Goal: Task Accomplishment & Management: Complete application form

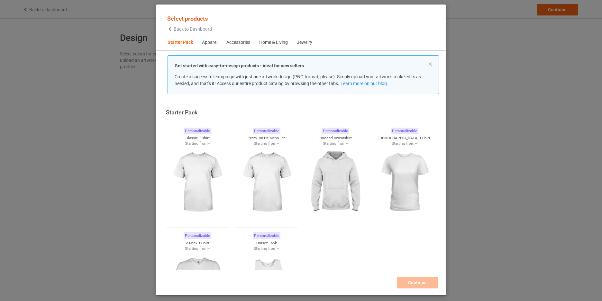
scroll to position [8, 0]
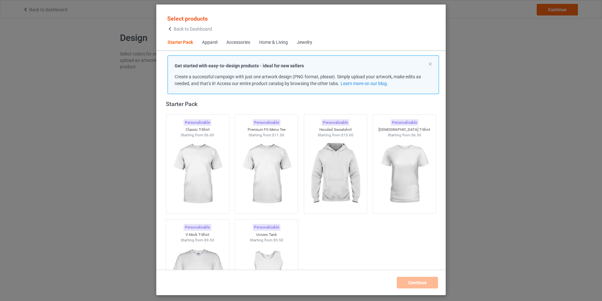
click at [272, 42] on div "Home & Living" at bounding box center [273, 42] width 29 height 6
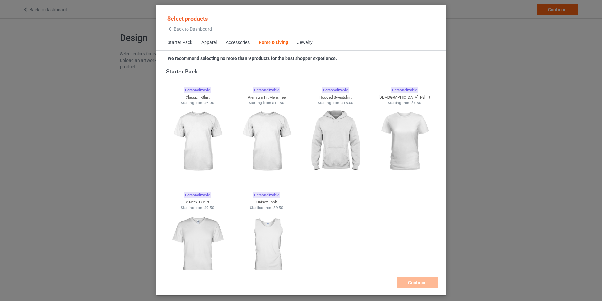
scroll to position [2903, 0]
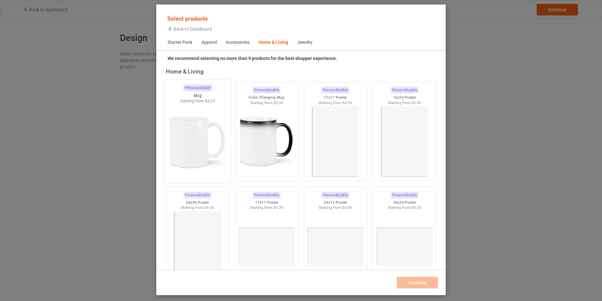
click at [198, 129] on img at bounding box center [197, 142] width 61 height 76
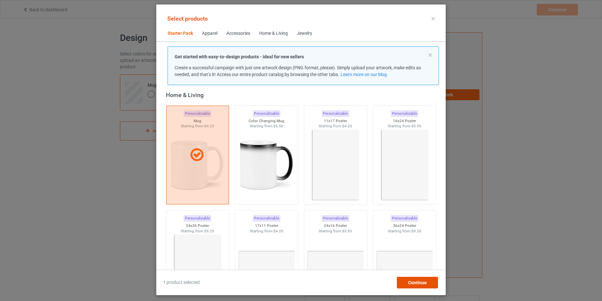
click at [420, 281] on span "Continue" at bounding box center [417, 282] width 19 height 5
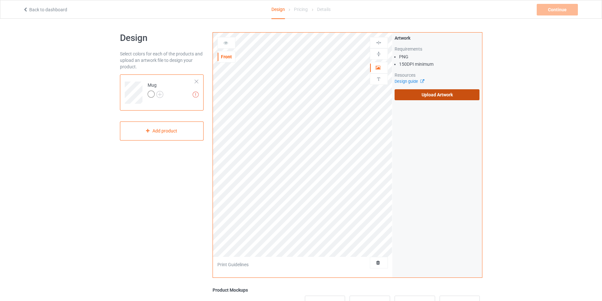
click at [439, 94] on label "Upload Artwork" at bounding box center [437, 94] width 85 height 11
click at [0, 0] on input "Upload Artwork" at bounding box center [0, 0] width 0 height 0
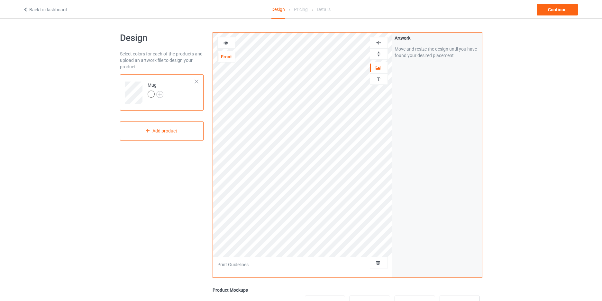
click at [377, 54] on img at bounding box center [379, 54] width 6 height 6
click at [223, 42] on icon at bounding box center [225, 42] width 5 height 5
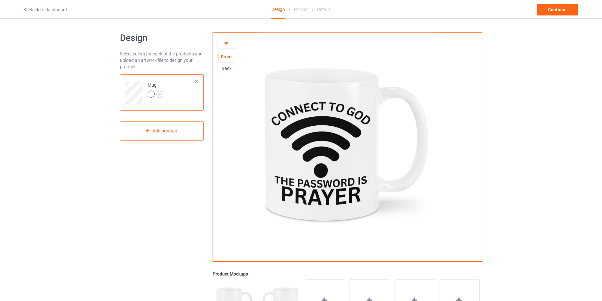
click at [226, 43] on icon at bounding box center [225, 42] width 5 height 5
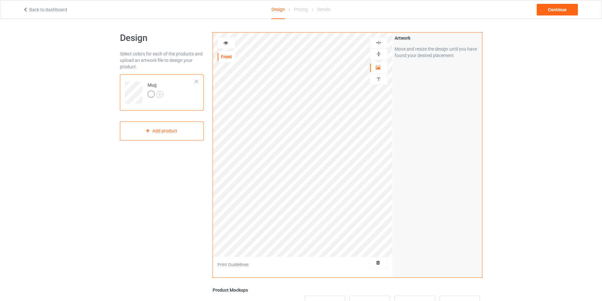
click at [227, 43] on icon at bounding box center [225, 42] width 5 height 5
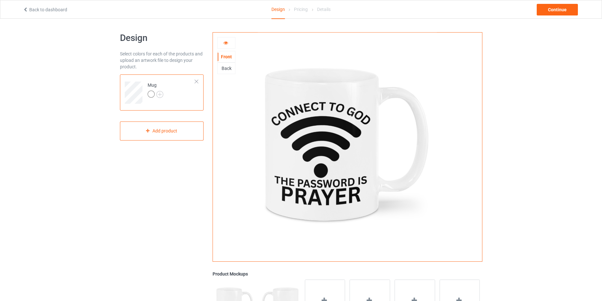
click at [226, 68] on div "Back" at bounding box center [226, 68] width 17 height 6
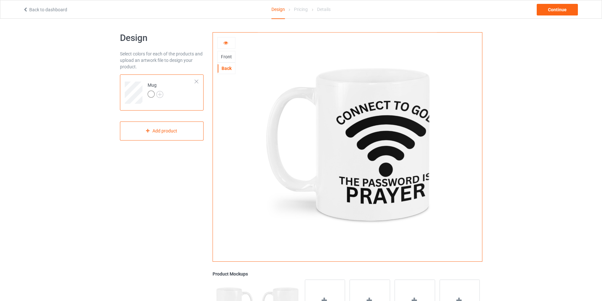
click at [227, 42] on icon at bounding box center [225, 42] width 5 height 5
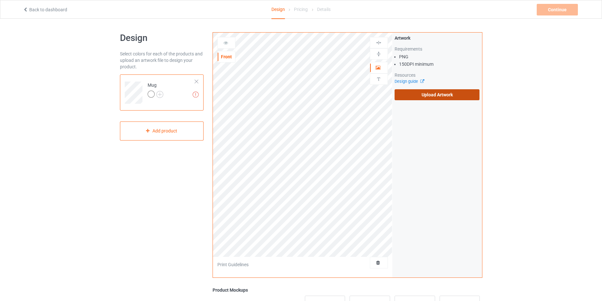
click at [446, 93] on label "Upload Artwork" at bounding box center [437, 94] width 85 height 11
click at [0, 0] on input "Upload Artwork" at bounding box center [0, 0] width 0 height 0
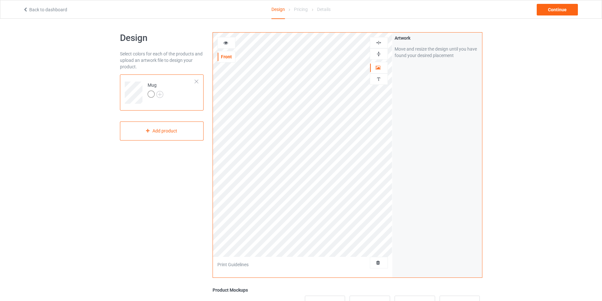
click at [378, 52] on img at bounding box center [379, 54] width 6 height 6
click at [227, 43] on icon at bounding box center [225, 42] width 5 height 5
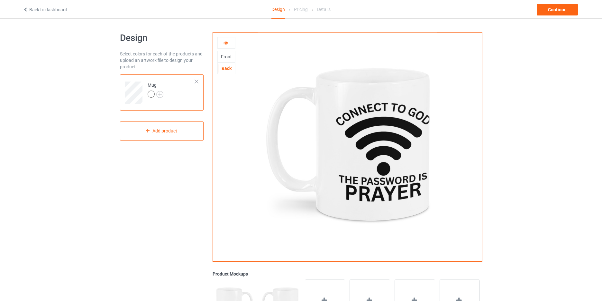
click at [225, 56] on div "Front" at bounding box center [226, 56] width 17 height 6
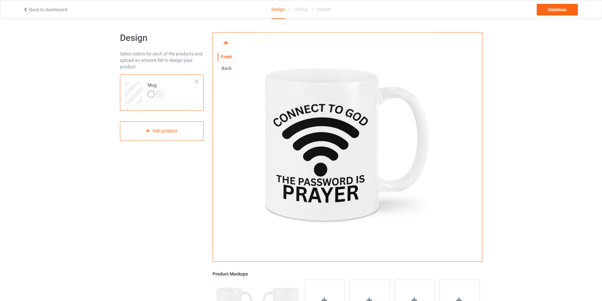
click at [226, 42] on icon at bounding box center [225, 42] width 5 height 5
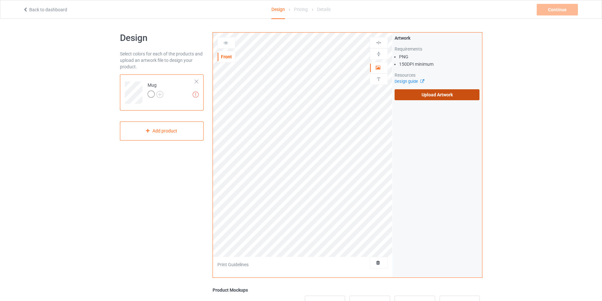
click at [429, 94] on label "Upload Artwork" at bounding box center [437, 94] width 85 height 11
click at [0, 0] on input "Upload Artwork" at bounding box center [0, 0] width 0 height 0
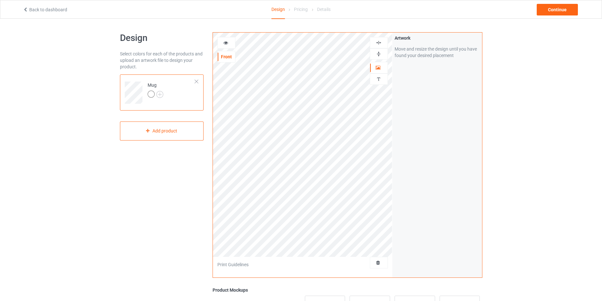
click at [377, 54] on img at bounding box center [379, 54] width 6 height 6
click at [224, 43] on icon at bounding box center [225, 42] width 5 height 5
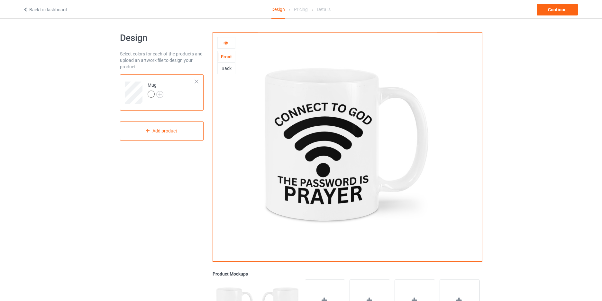
click at [228, 67] on div "Back" at bounding box center [226, 68] width 17 height 6
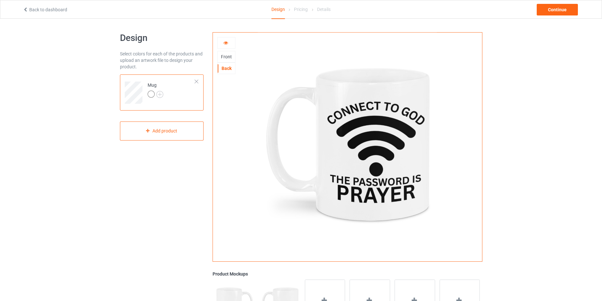
click at [226, 42] on icon at bounding box center [225, 42] width 5 height 5
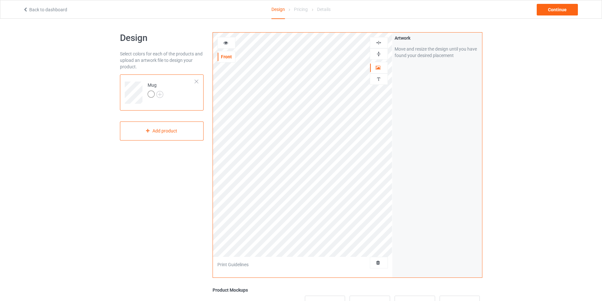
drag, startPoint x: 226, startPoint y: 42, endPoint x: 226, endPoint y: 46, distance: 4.5
click at [226, 42] on icon at bounding box center [225, 42] width 5 height 5
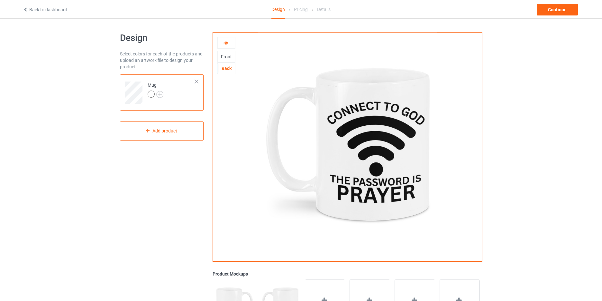
click at [225, 55] on div "Front" at bounding box center [226, 56] width 17 height 6
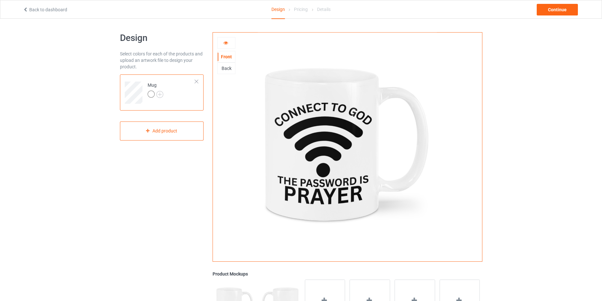
click at [226, 43] on icon at bounding box center [225, 42] width 5 height 5
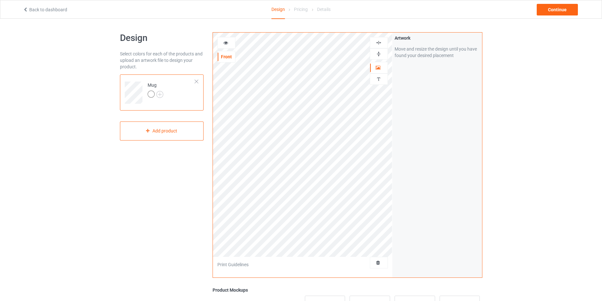
click at [379, 53] on img at bounding box center [379, 54] width 6 height 6
click at [226, 44] on icon at bounding box center [225, 42] width 5 height 5
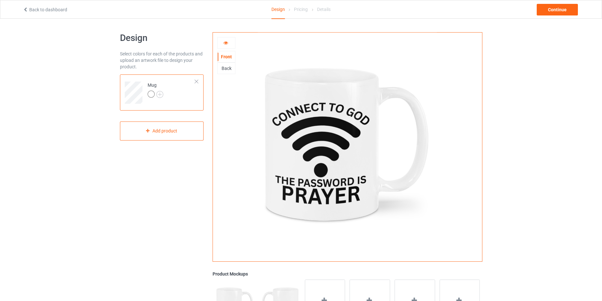
click at [227, 70] on div "Back" at bounding box center [226, 68] width 17 height 6
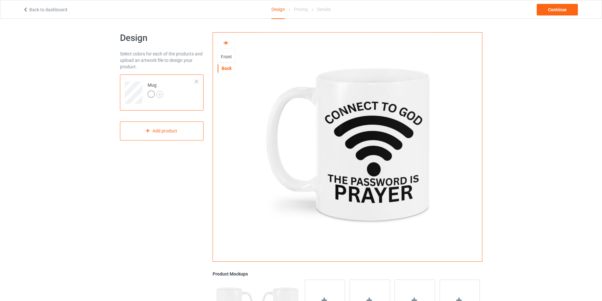
click at [225, 57] on div "Front" at bounding box center [226, 56] width 17 height 6
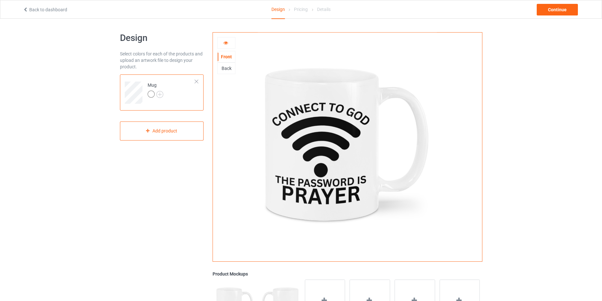
scroll to position [4, 0]
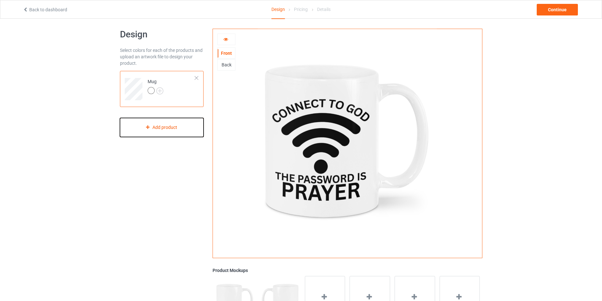
click at [169, 128] on div "Add product" at bounding box center [162, 127] width 84 height 19
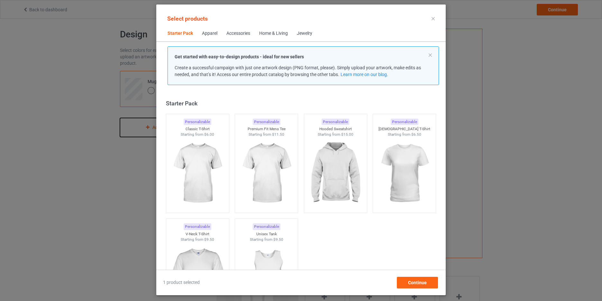
scroll to position [8, 0]
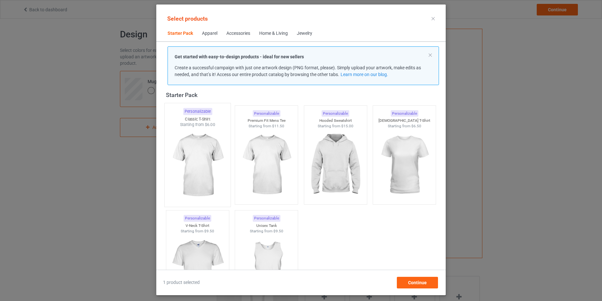
click at [197, 148] on img at bounding box center [197, 165] width 61 height 76
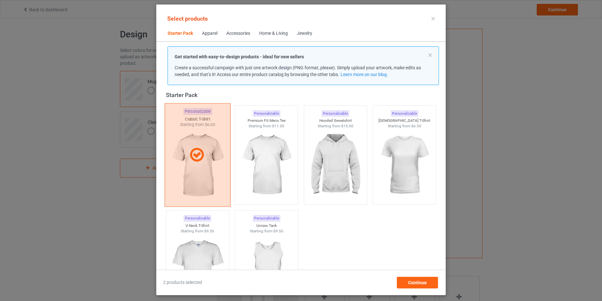
click at [197, 148] on icon at bounding box center [197, 155] width 19 height 16
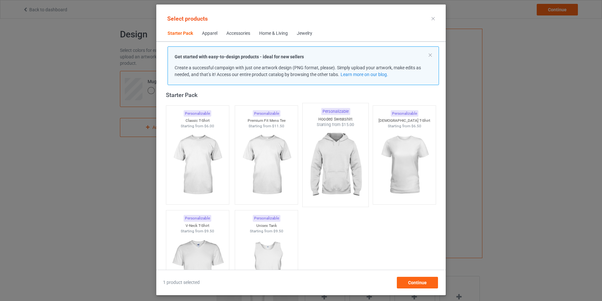
click at [341, 155] on img at bounding box center [335, 165] width 61 height 76
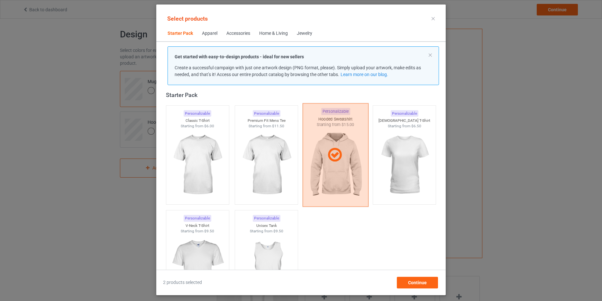
click at [332, 161] on icon at bounding box center [335, 155] width 19 height 16
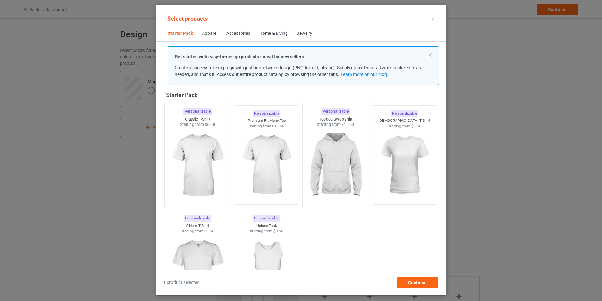
click at [204, 152] on img at bounding box center [197, 165] width 61 height 76
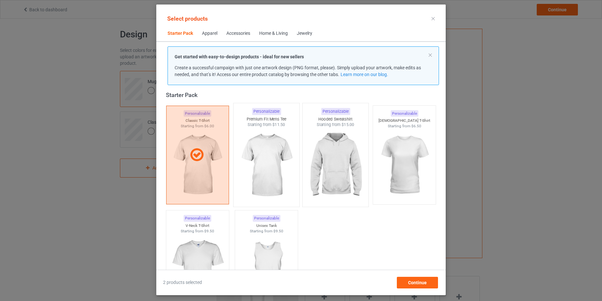
click at [267, 148] on img at bounding box center [267, 165] width 61 height 76
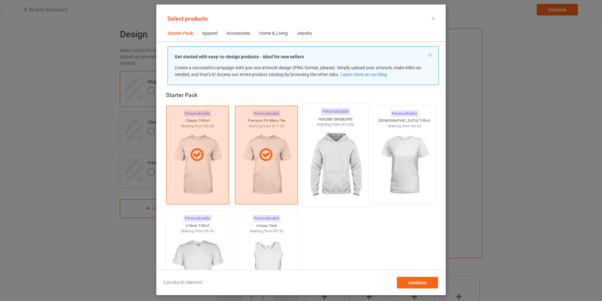
click at [328, 149] on img at bounding box center [335, 165] width 61 height 76
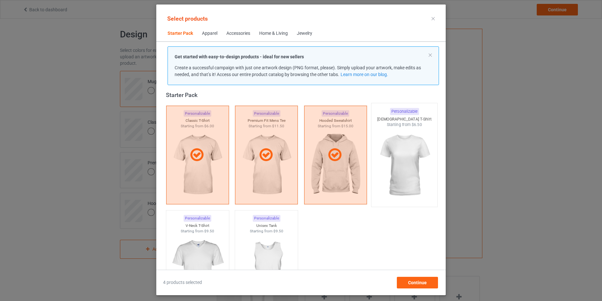
click at [406, 146] on img at bounding box center [405, 165] width 61 height 76
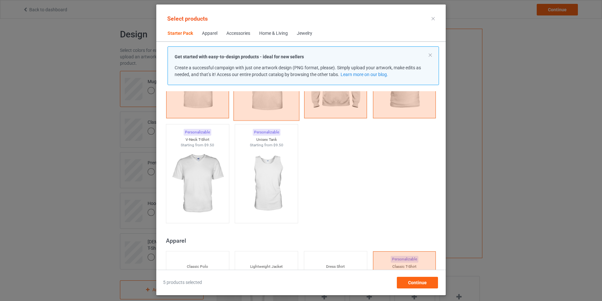
scroll to position [95, 0]
click at [268, 173] on img at bounding box center [267, 183] width 61 height 76
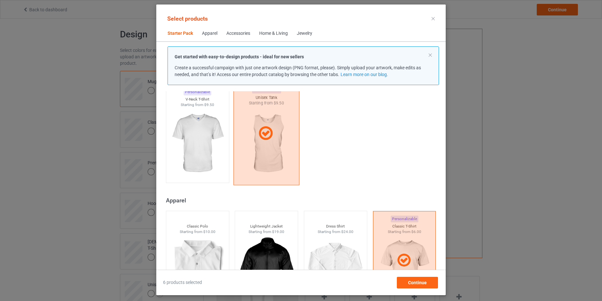
scroll to position [134, 0]
click at [260, 139] on icon at bounding box center [265, 134] width 19 height 16
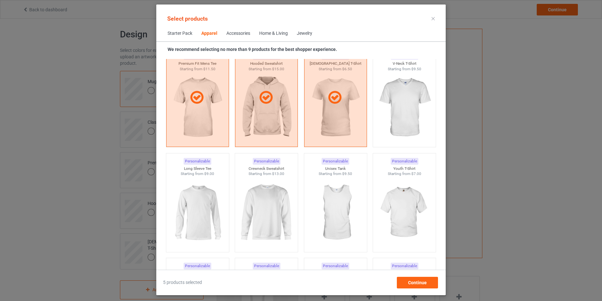
scroll to position [391, 0]
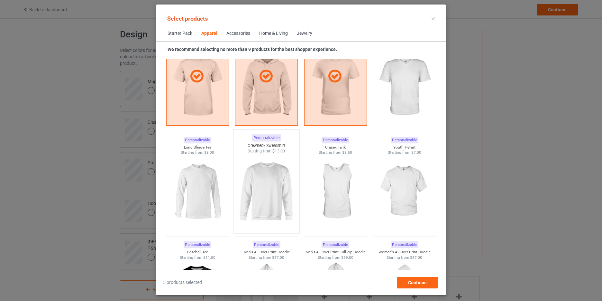
click at [265, 182] on img at bounding box center [267, 192] width 61 height 76
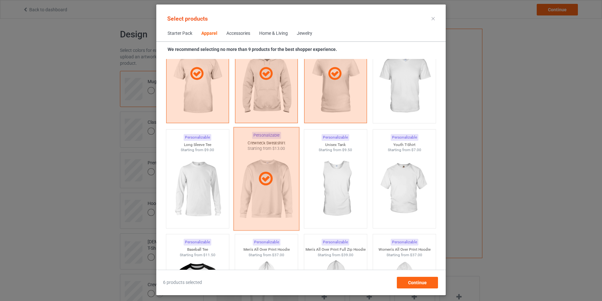
scroll to position [394, 0]
click at [269, 184] on icon at bounding box center [265, 178] width 19 height 16
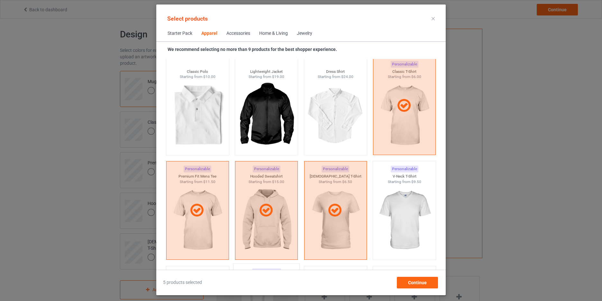
scroll to position [256, 0]
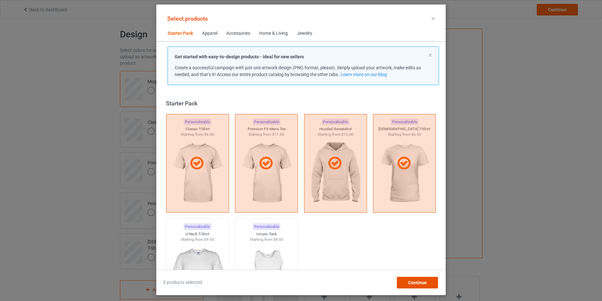
click at [418, 284] on span "Continue" at bounding box center [417, 282] width 19 height 5
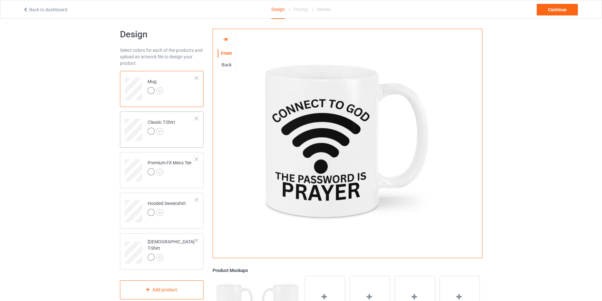
click at [174, 130] on div at bounding box center [162, 131] width 28 height 9
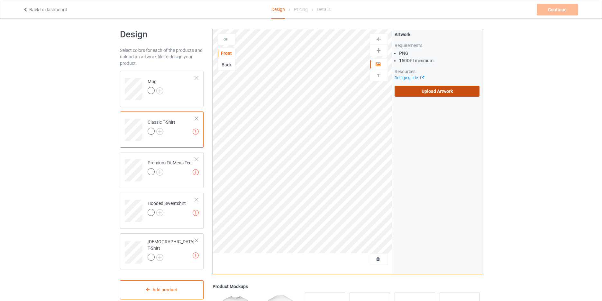
click at [431, 92] on label "Upload Artwork" at bounding box center [437, 91] width 85 height 11
click at [0, 0] on input "Upload Artwork" at bounding box center [0, 0] width 0 height 0
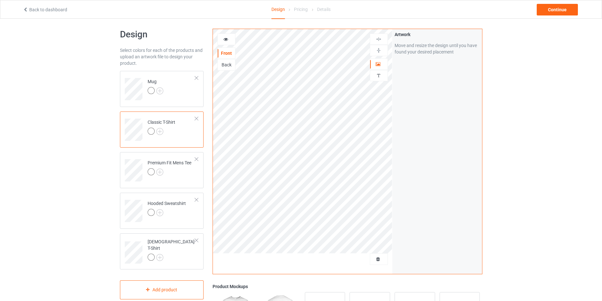
click at [228, 39] on icon at bounding box center [225, 38] width 5 height 5
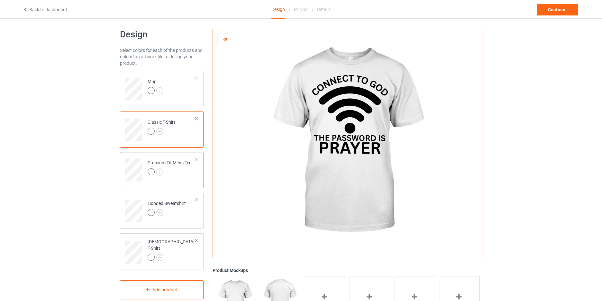
click at [190, 172] on div at bounding box center [170, 172] width 44 height 9
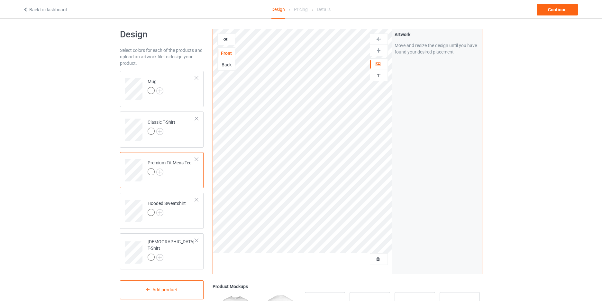
click at [225, 39] on icon at bounding box center [225, 38] width 5 height 5
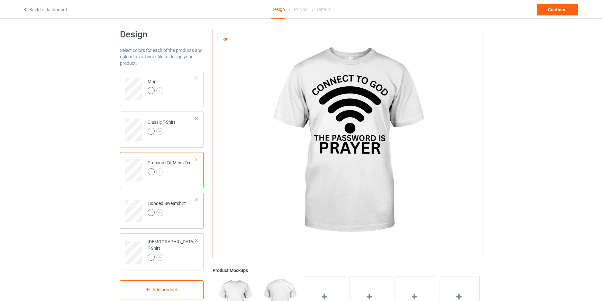
click at [190, 215] on td "Hooded Sweatshirt" at bounding box center [171, 208] width 55 height 27
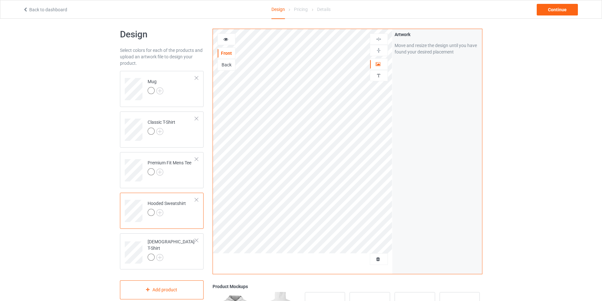
click at [225, 38] on icon at bounding box center [225, 38] width 5 height 5
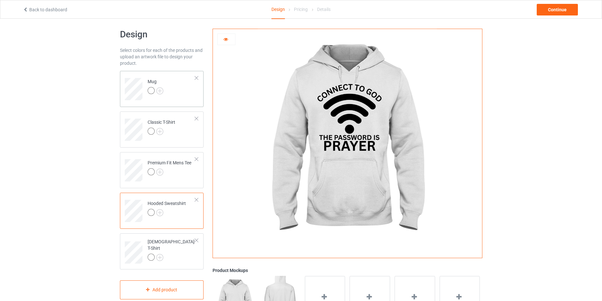
click at [185, 97] on td "Mug" at bounding box center [171, 86] width 55 height 27
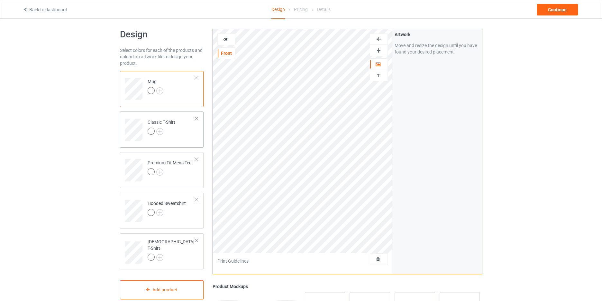
click at [186, 134] on td "Classic T-Shirt" at bounding box center [171, 127] width 55 height 27
click at [162, 131] on img at bounding box center [159, 131] width 7 height 7
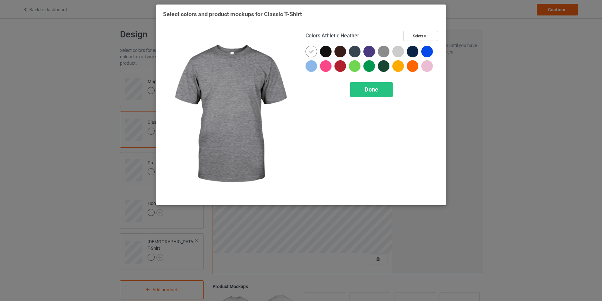
click at [384, 50] on img at bounding box center [384, 52] width 12 height 12
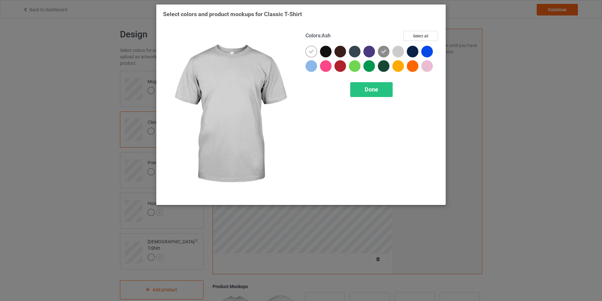
click at [397, 51] on div at bounding box center [399, 52] width 12 height 12
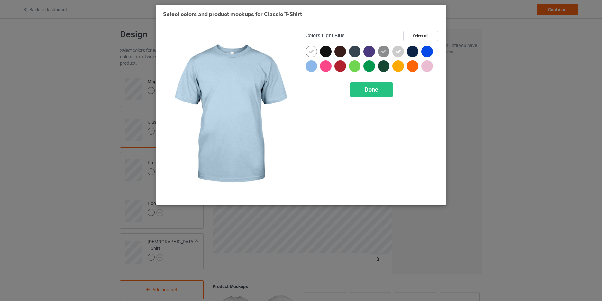
click at [312, 67] on div at bounding box center [312, 66] width 12 height 12
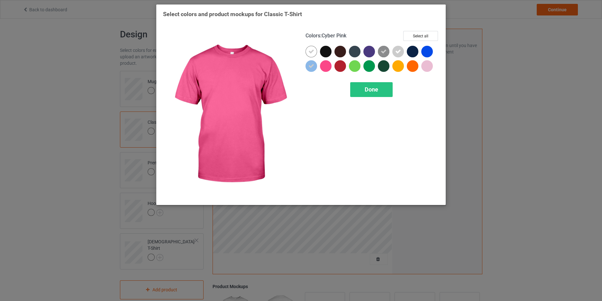
click at [327, 68] on div at bounding box center [326, 66] width 12 height 12
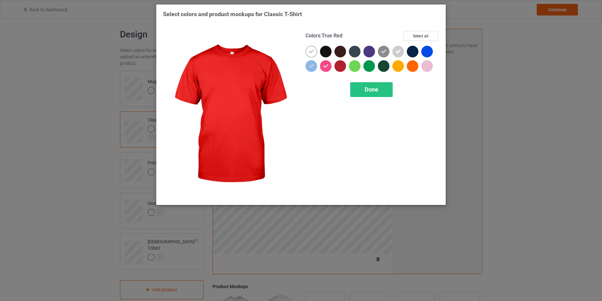
click at [343, 69] on div at bounding box center [341, 66] width 12 height 12
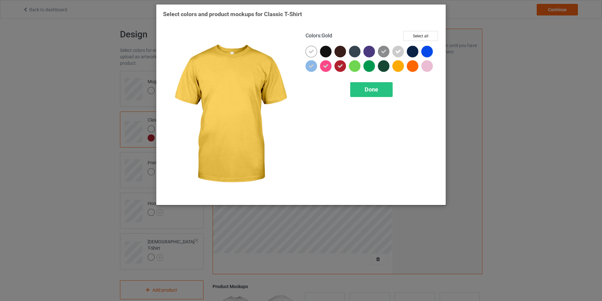
click at [399, 67] on div at bounding box center [399, 66] width 12 height 12
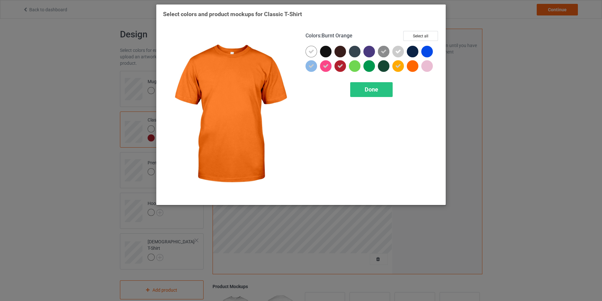
drag, startPoint x: 411, startPoint y: 67, endPoint x: 428, endPoint y: 66, distance: 16.7
click at [412, 67] on div at bounding box center [413, 66] width 12 height 12
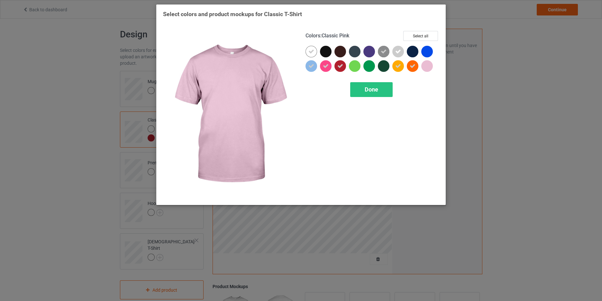
click at [429, 66] on div at bounding box center [428, 66] width 12 height 12
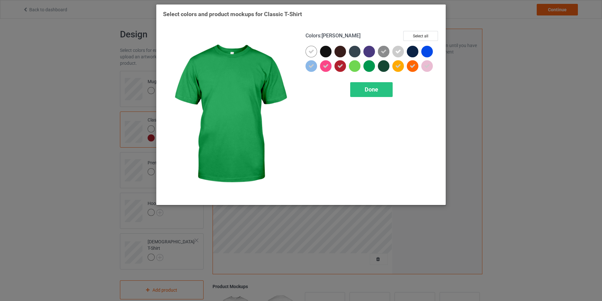
click at [370, 68] on div at bounding box center [370, 66] width 12 height 12
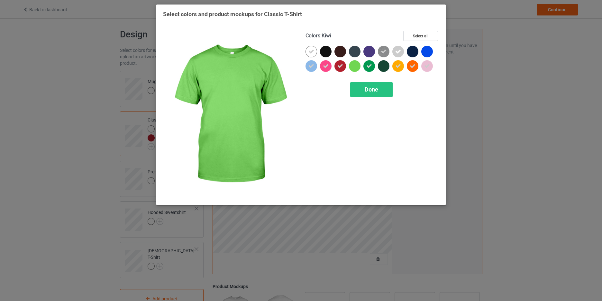
click at [356, 67] on div at bounding box center [355, 66] width 12 height 12
click at [373, 88] on span "Done" at bounding box center [372, 89] width 14 height 7
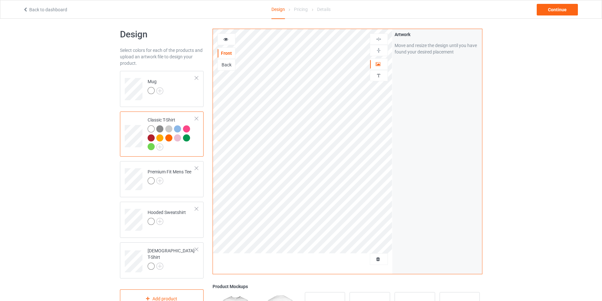
click at [160, 128] on img at bounding box center [159, 128] width 7 height 7
click at [227, 40] on icon at bounding box center [225, 38] width 5 height 5
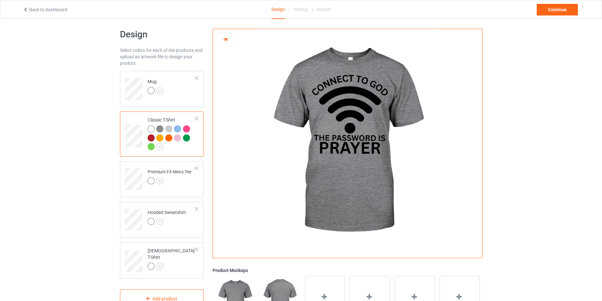
click at [168, 128] on div at bounding box center [168, 128] width 7 height 7
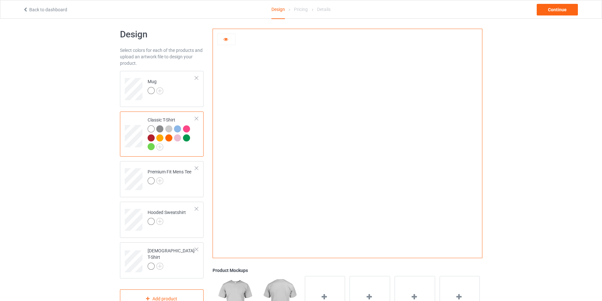
click at [176, 128] on div at bounding box center [177, 128] width 7 height 7
click at [187, 127] on div at bounding box center [186, 128] width 7 height 7
click at [189, 138] on div at bounding box center [186, 137] width 7 height 7
click at [177, 137] on div at bounding box center [177, 137] width 7 height 7
click at [170, 137] on div at bounding box center [168, 137] width 7 height 7
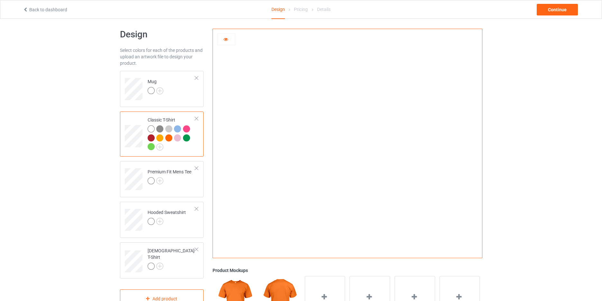
click at [160, 137] on div at bounding box center [159, 137] width 7 height 7
click at [152, 136] on div at bounding box center [151, 137] width 7 height 7
click at [152, 147] on div at bounding box center [151, 146] width 7 height 7
click at [151, 126] on div at bounding box center [151, 128] width 7 height 7
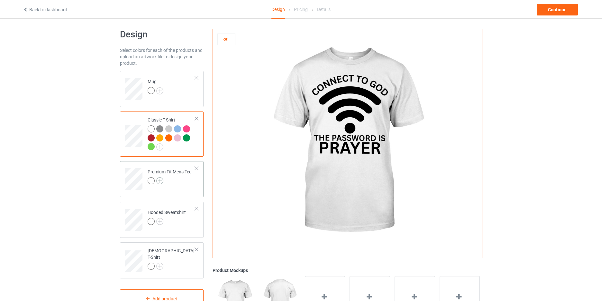
click at [160, 179] on img at bounding box center [159, 180] width 7 height 7
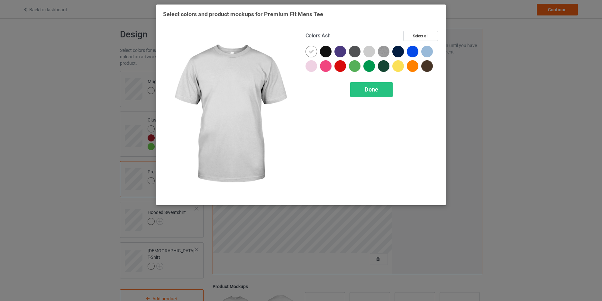
drag, startPoint x: 371, startPoint y: 49, endPoint x: 374, endPoint y: 49, distance: 3.2
click at [371, 49] on div at bounding box center [370, 52] width 12 height 12
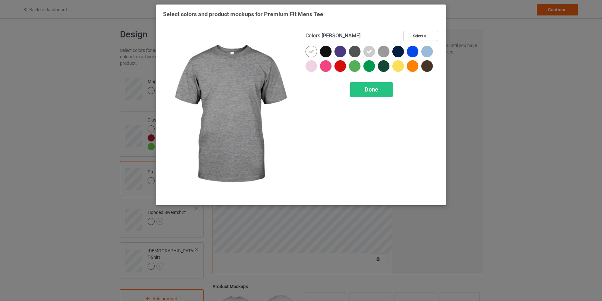
click at [383, 50] on img at bounding box center [384, 52] width 12 height 12
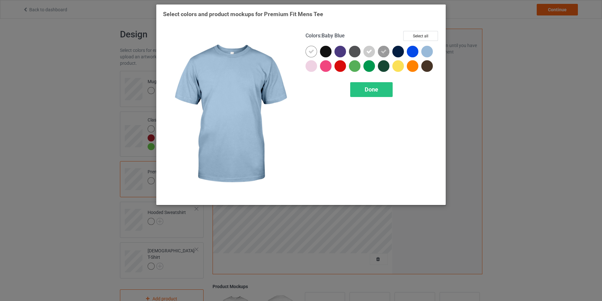
click at [431, 51] on div at bounding box center [428, 52] width 12 height 12
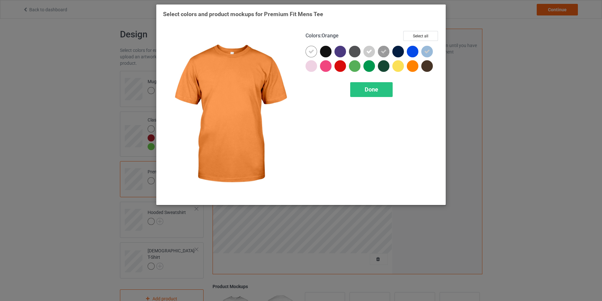
click at [413, 68] on div at bounding box center [413, 66] width 12 height 12
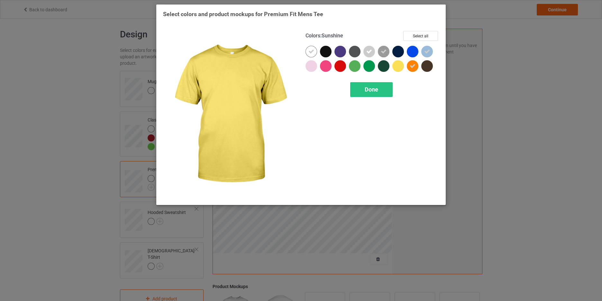
click at [399, 67] on div at bounding box center [399, 66] width 12 height 12
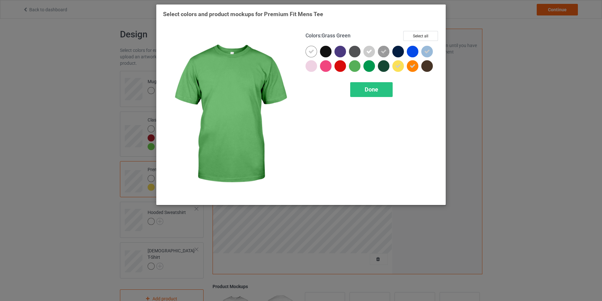
click at [356, 65] on div at bounding box center [355, 66] width 12 height 12
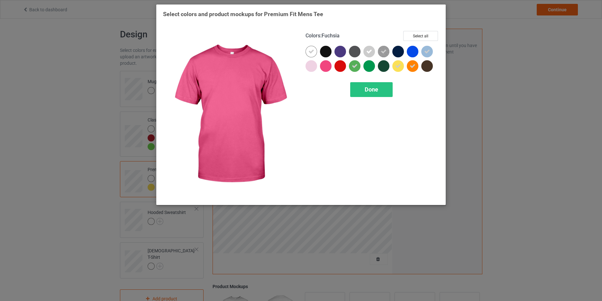
drag, startPoint x: 324, startPoint y: 68, endPoint x: 313, endPoint y: 69, distance: 11.3
click at [324, 68] on div at bounding box center [326, 66] width 12 height 12
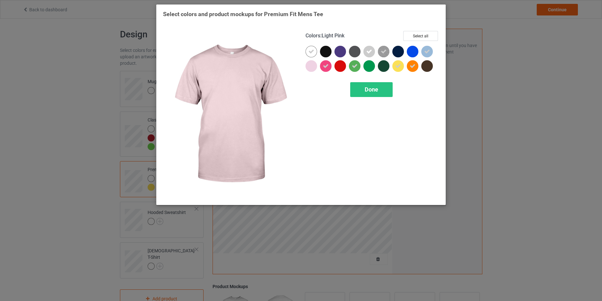
click at [311, 69] on div at bounding box center [312, 66] width 12 height 12
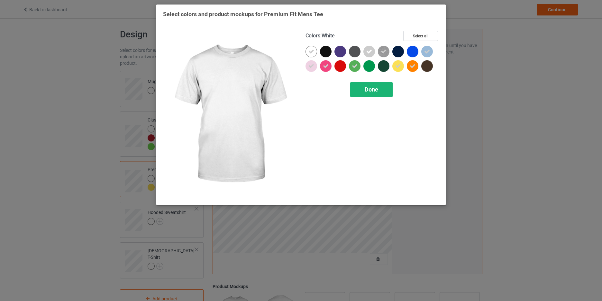
click at [372, 95] on div "Done" at bounding box center [371, 89] width 42 height 15
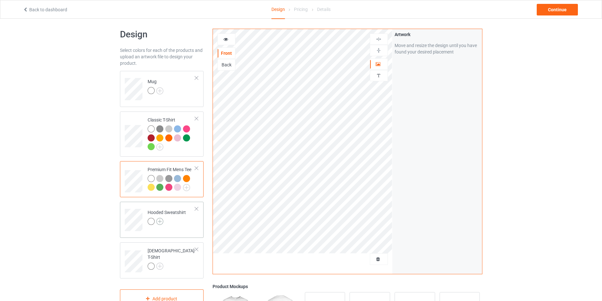
click at [161, 220] on img at bounding box center [159, 221] width 7 height 7
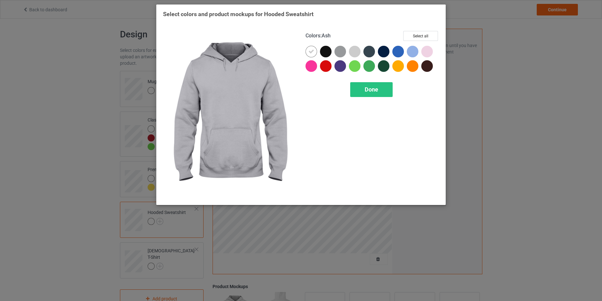
click at [358, 49] on div at bounding box center [355, 52] width 12 height 12
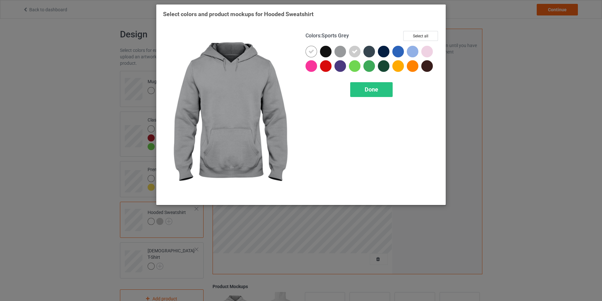
click at [343, 50] on div at bounding box center [341, 52] width 12 height 12
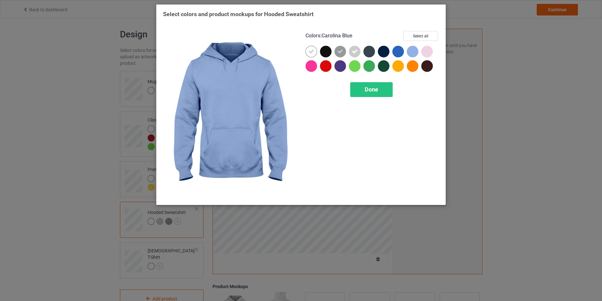
click at [409, 48] on div at bounding box center [413, 52] width 12 height 12
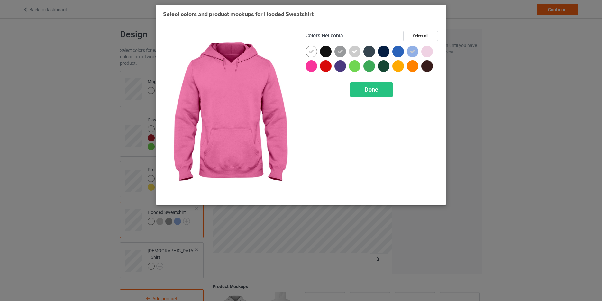
click at [311, 67] on div at bounding box center [312, 66] width 12 height 12
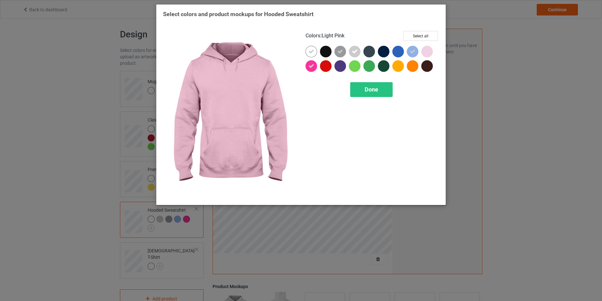
click at [432, 52] on div at bounding box center [428, 52] width 12 height 12
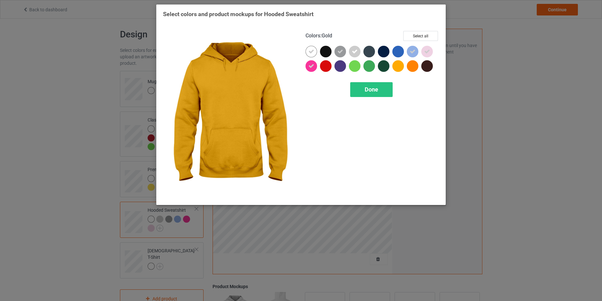
click at [399, 67] on div at bounding box center [399, 66] width 12 height 12
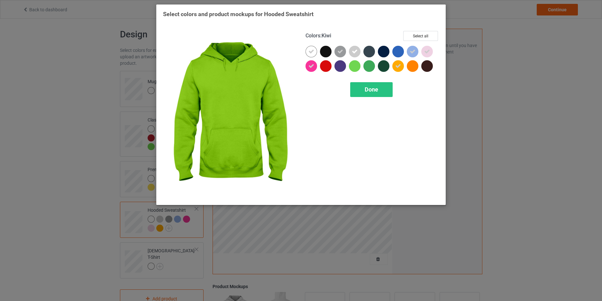
click at [356, 68] on div at bounding box center [355, 66] width 12 height 12
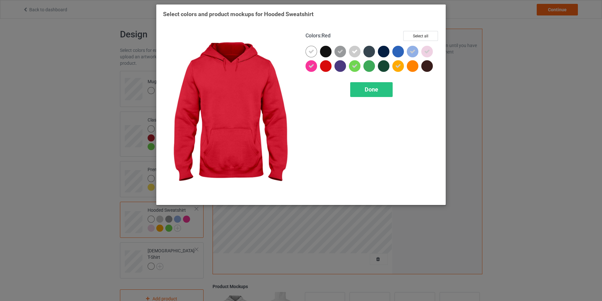
click at [326, 68] on div at bounding box center [326, 66] width 12 height 12
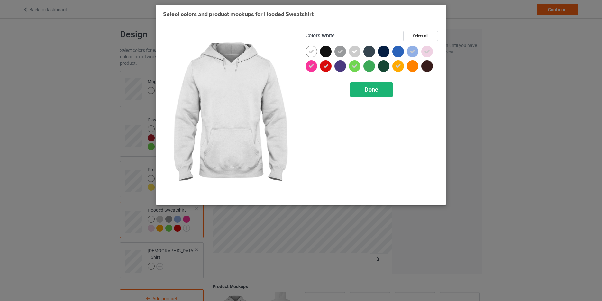
click at [369, 92] on span "Done" at bounding box center [372, 89] width 14 height 7
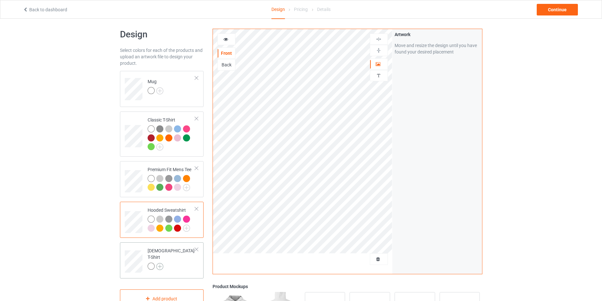
click at [159, 263] on img at bounding box center [159, 266] width 7 height 7
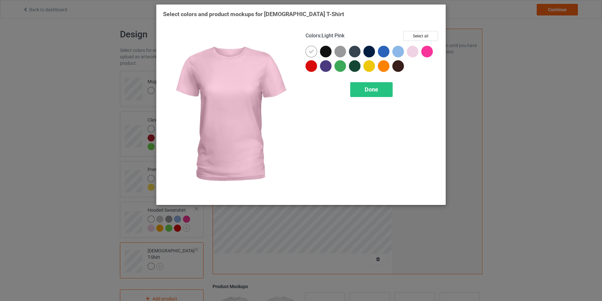
click at [415, 50] on div at bounding box center [413, 52] width 12 height 12
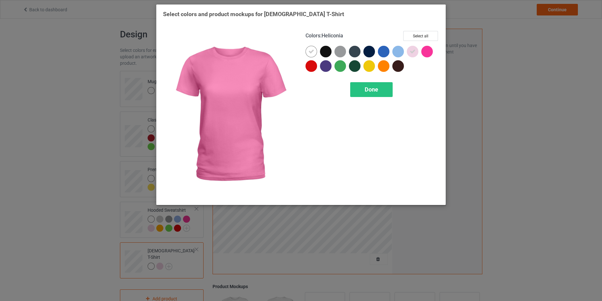
click at [428, 51] on div at bounding box center [428, 52] width 12 height 12
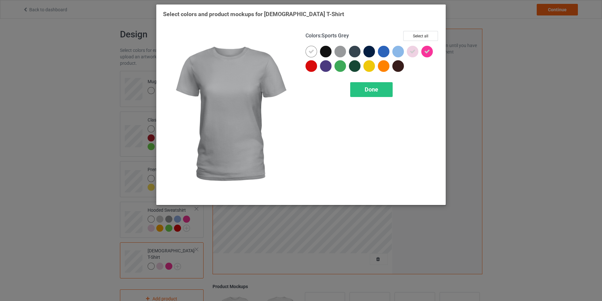
click at [343, 49] on div at bounding box center [341, 52] width 12 height 12
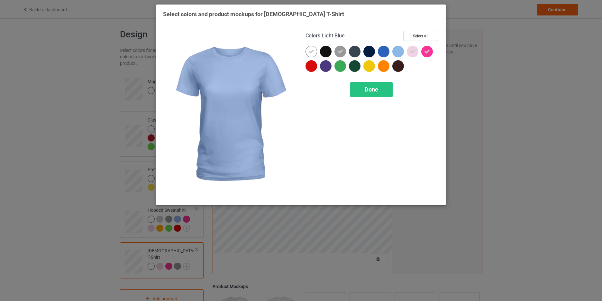
drag, startPoint x: 402, startPoint y: 49, endPoint x: 388, endPoint y: 51, distance: 13.6
click at [402, 49] on div at bounding box center [399, 52] width 12 height 12
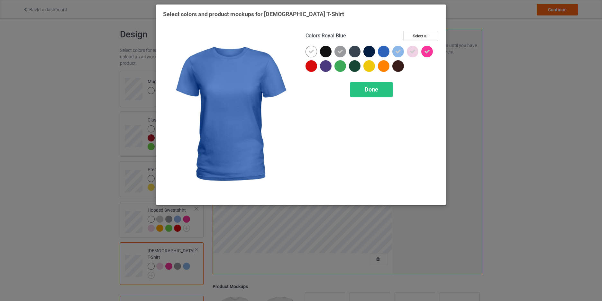
click at [387, 51] on div at bounding box center [384, 52] width 12 height 12
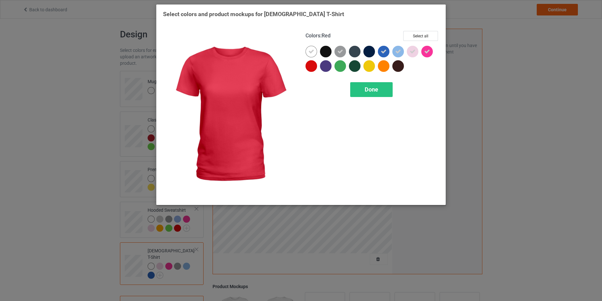
click at [312, 68] on div at bounding box center [312, 66] width 12 height 12
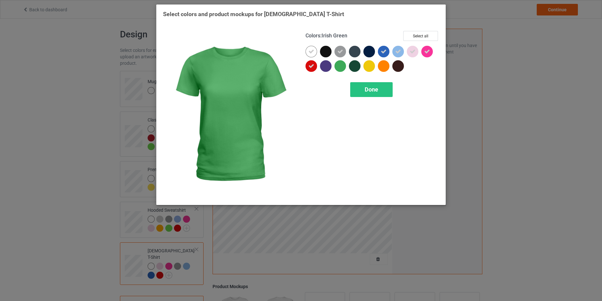
click at [342, 68] on div at bounding box center [341, 66] width 12 height 12
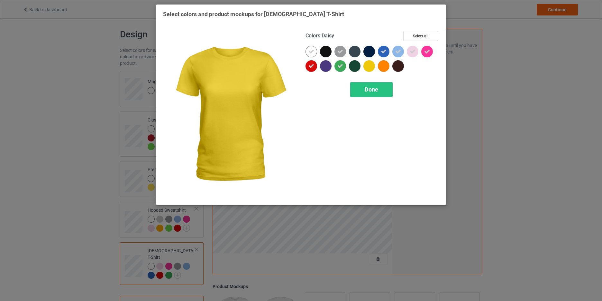
drag, startPoint x: 371, startPoint y: 68, endPoint x: 382, endPoint y: 68, distance: 11.3
click at [371, 68] on div at bounding box center [370, 66] width 12 height 12
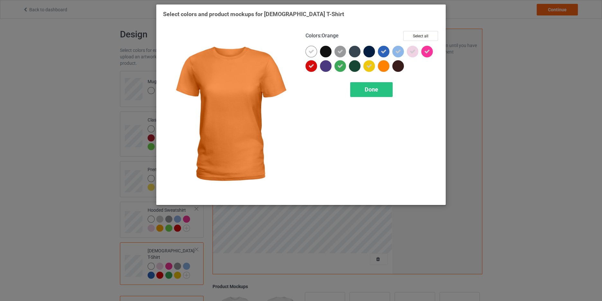
drag, startPoint x: 384, startPoint y: 67, endPoint x: 387, endPoint y: 76, distance: 9.3
click at [384, 68] on div at bounding box center [384, 66] width 12 height 12
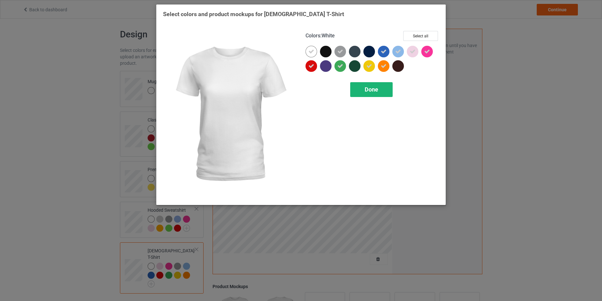
click at [365, 90] on span "Done" at bounding box center [372, 89] width 14 height 7
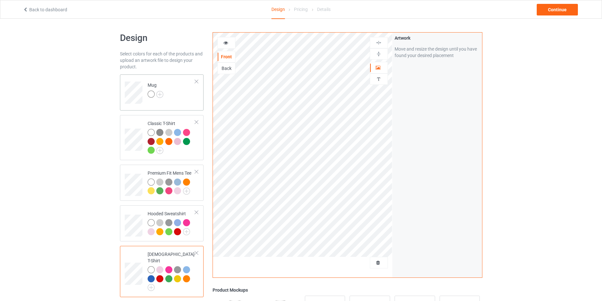
click at [182, 104] on div "Mug" at bounding box center [162, 92] width 84 height 36
click at [556, 11] on div "Continue" at bounding box center [557, 10] width 41 height 12
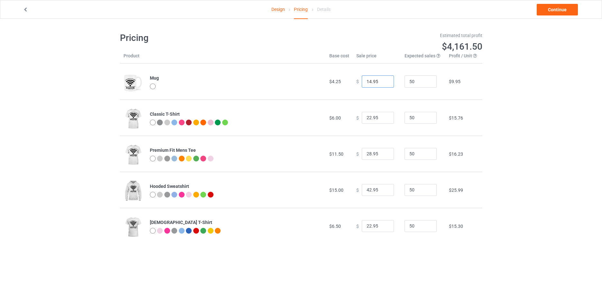
drag, startPoint x: 375, startPoint y: 80, endPoint x: 355, endPoint y: 79, distance: 20.4
click at [357, 79] on div "$ 14.95" at bounding box center [377, 81] width 41 height 12
type input "22.99"
click at [555, 80] on div "Design Pricing Details Continue Pricing Estimated total profit $4,535.50 Produc…" at bounding box center [301, 138] width 602 height 238
drag, startPoint x: 368, startPoint y: 153, endPoint x: 364, endPoint y: 153, distance: 4.5
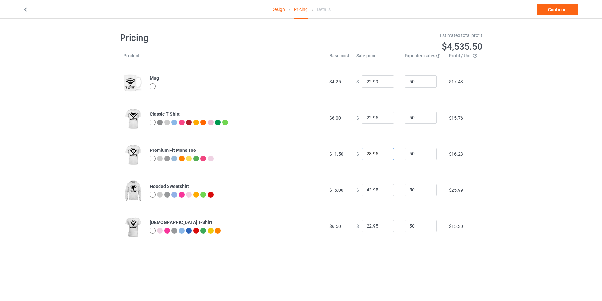
click at [364, 153] on input "28.95" at bounding box center [378, 154] width 32 height 12
type input "32.95"
click at [509, 155] on div "Design Pricing Details Continue Pricing Estimated total profit $4,721.50 Produc…" at bounding box center [301, 138] width 602 height 238
click at [368, 189] on input "42.95" at bounding box center [378, 190] width 32 height 12
click at [496, 181] on div "Design Pricing Details Continue Pricing Estimated total profit $4,721.50 Produc…" at bounding box center [301, 138] width 602 height 238
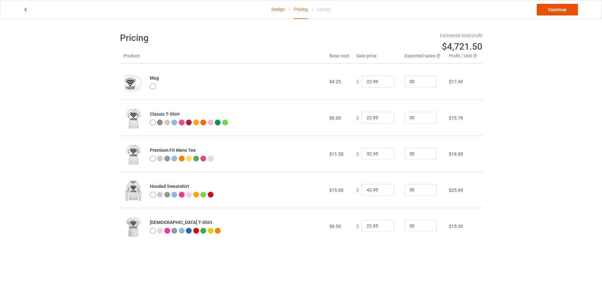
click at [560, 10] on link "Continue" at bounding box center [557, 10] width 41 height 12
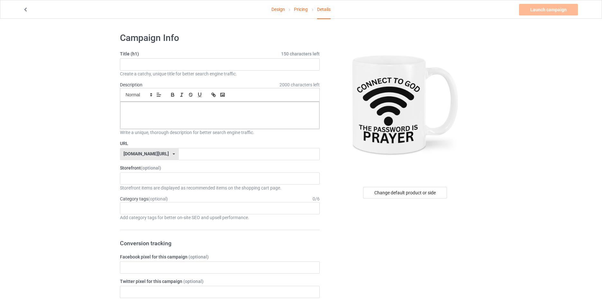
click at [26, 9] on icon at bounding box center [25, 8] width 5 height 5
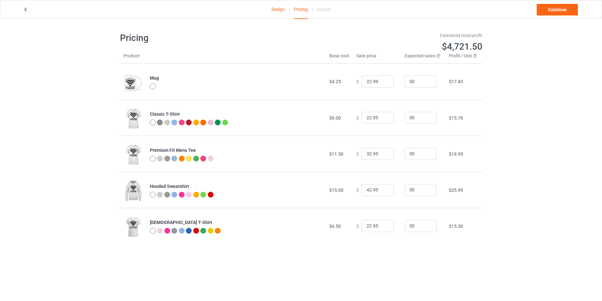
click at [27, 9] on icon at bounding box center [25, 8] width 5 height 5
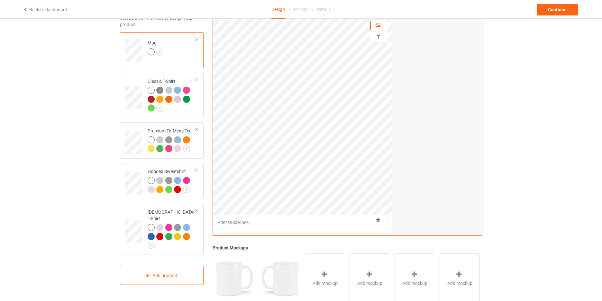
scroll to position [115, 0]
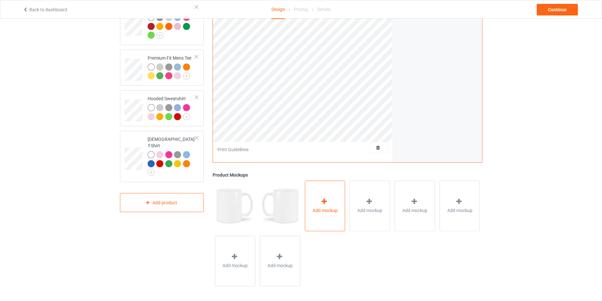
click at [327, 201] on icon at bounding box center [325, 201] width 8 height 7
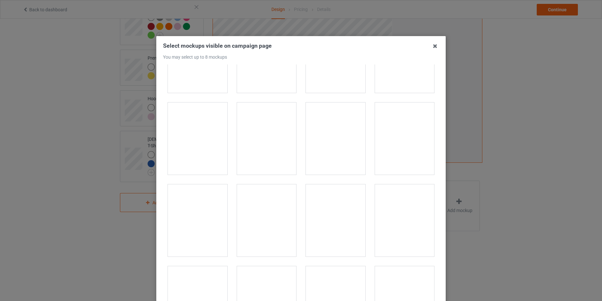
scroll to position [1116, 0]
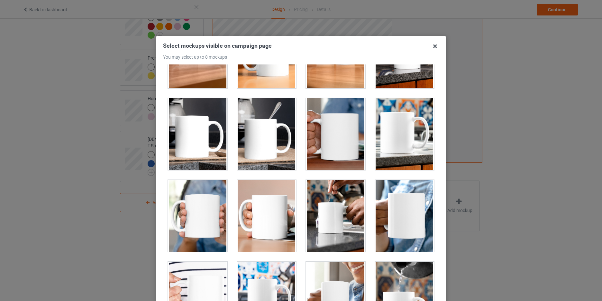
click at [404, 131] on div at bounding box center [405, 134] width 60 height 72
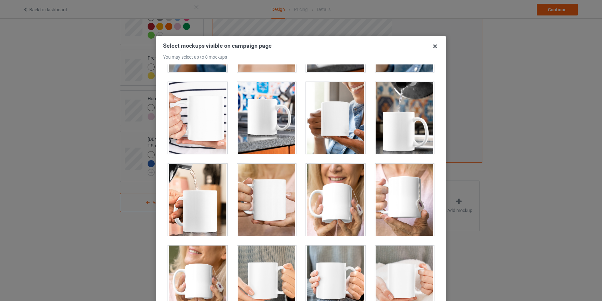
scroll to position [1283, 0]
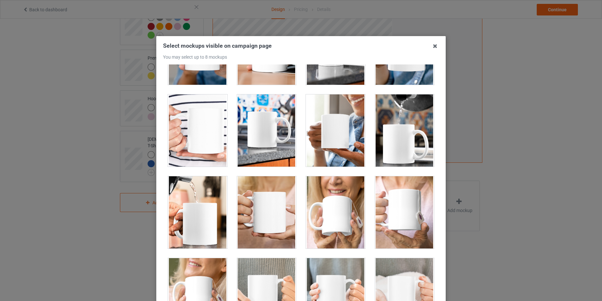
click at [262, 115] on div at bounding box center [267, 130] width 60 height 72
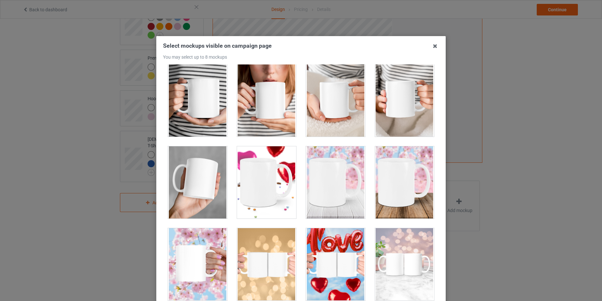
scroll to position [70, 0]
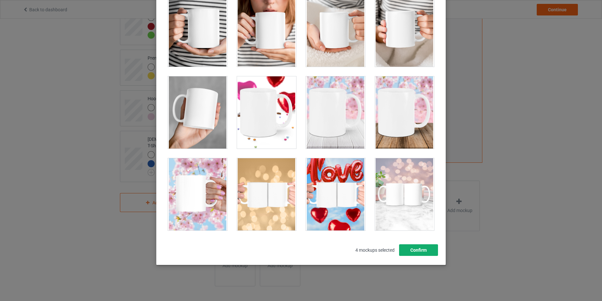
click at [425, 248] on button "Confirm" at bounding box center [418, 250] width 39 height 12
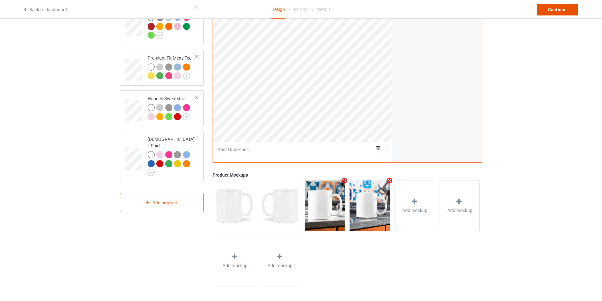
click at [560, 13] on div "Continue" at bounding box center [557, 10] width 41 height 12
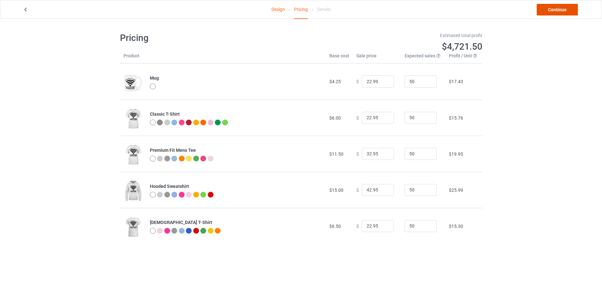
click at [556, 10] on link "Continue" at bounding box center [557, 10] width 41 height 12
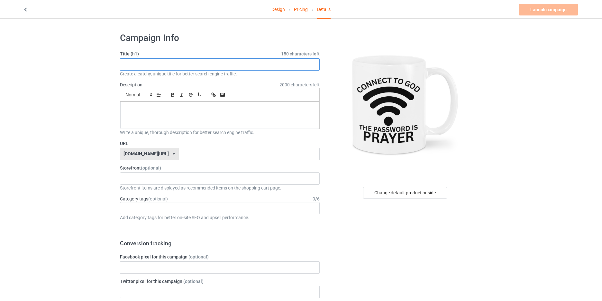
click at [140, 63] on input "text" at bounding box center [220, 64] width 200 height 12
drag, startPoint x: 131, startPoint y: 60, endPoint x: 127, endPoint y: 80, distance: 20.4
type input "Connect To [DEMOGRAPHIC_DATA]"
click at [138, 108] on p at bounding box center [220, 109] width 189 height 6
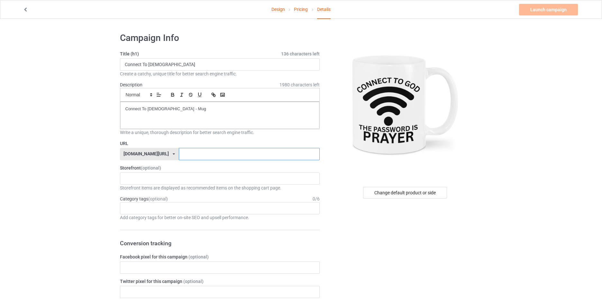
click at [182, 154] on input "text" at bounding box center [249, 154] width 141 height 12
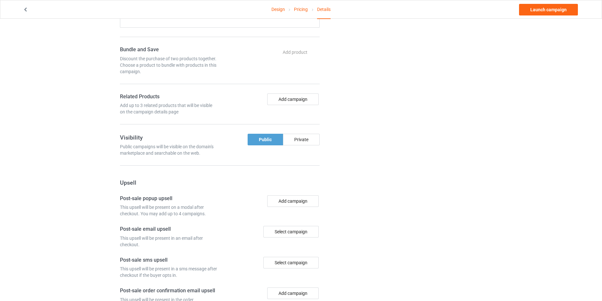
scroll to position [327, 0]
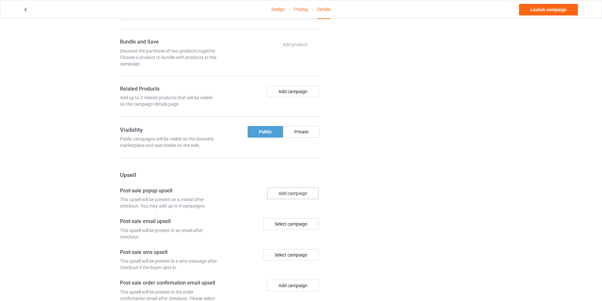
type input "[DEMOGRAPHIC_DATA]"
click at [282, 194] on button "Add campaign" at bounding box center [292, 193] width 51 height 12
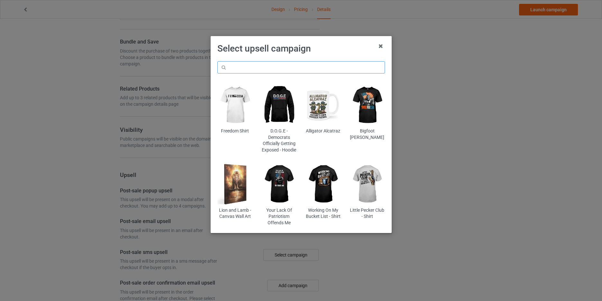
click at [254, 68] on input "text" at bounding box center [302, 67] width 168 height 12
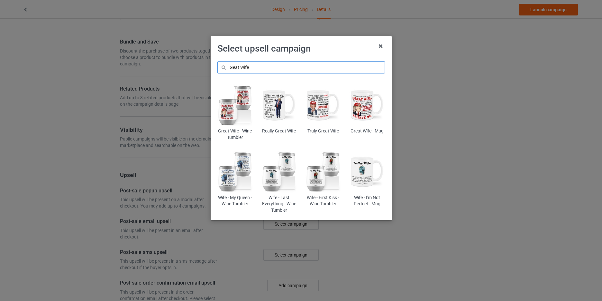
click at [232, 66] on input "Geat Wife" at bounding box center [302, 67] width 168 height 12
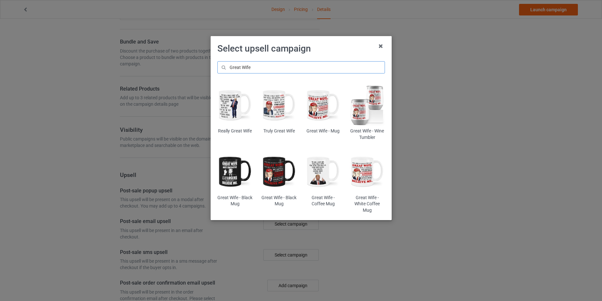
type input "Great Wife"
click at [318, 103] on img at bounding box center [323, 105] width 35 height 44
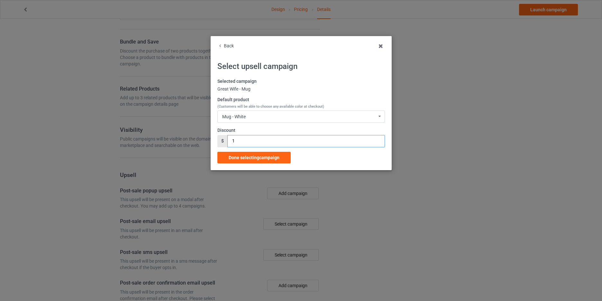
drag, startPoint x: 242, startPoint y: 141, endPoint x: 224, endPoint y: 139, distance: 18.4
click at [224, 139] on div "$ 1" at bounding box center [302, 141] width 168 height 12
click at [231, 139] on input "2.50" at bounding box center [306, 141] width 157 height 12
type input "2.50"
click at [380, 50] on icon at bounding box center [381, 46] width 10 height 10
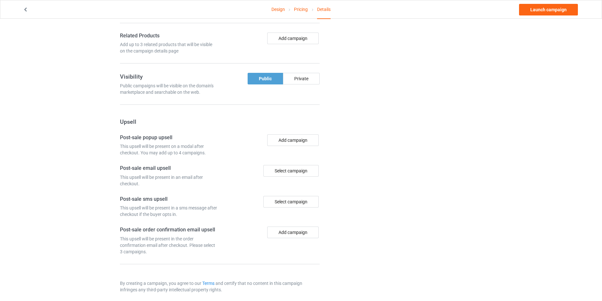
scroll to position [385, 0]
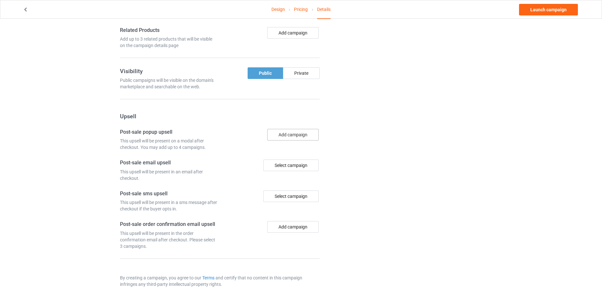
click at [301, 135] on button "Add campaign" at bounding box center [292, 135] width 51 height 12
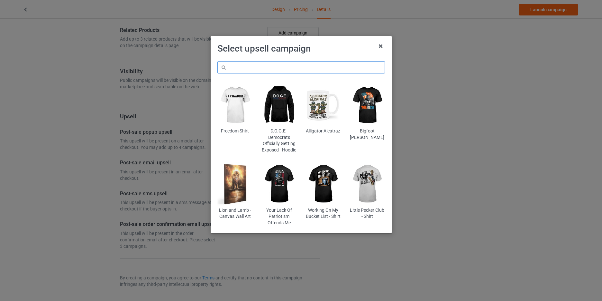
click at [243, 65] on input "text" at bounding box center [302, 67] width 168 height 12
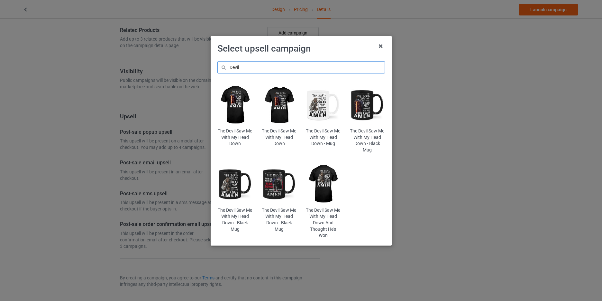
type input "Devil"
click at [365, 101] on img at bounding box center [367, 105] width 35 height 44
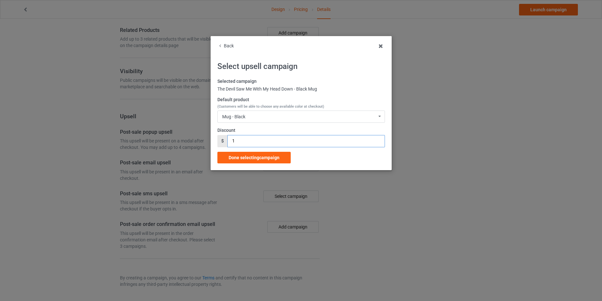
paste input "2.50"
drag, startPoint x: 248, startPoint y: 141, endPoint x: 223, endPoint y: 145, distance: 25.4
click at [218, 140] on div "$ 1" at bounding box center [302, 141] width 168 height 12
type input "2.50"
click at [251, 158] on span "Done selecting campaign" at bounding box center [254, 157] width 51 height 5
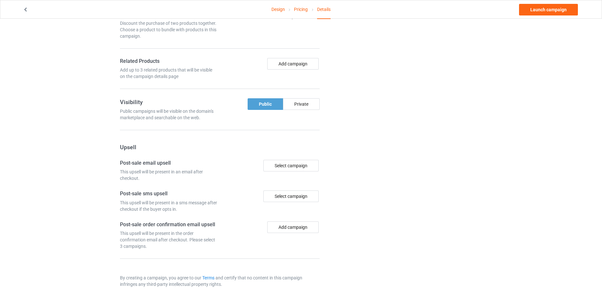
scroll to position [385, 0]
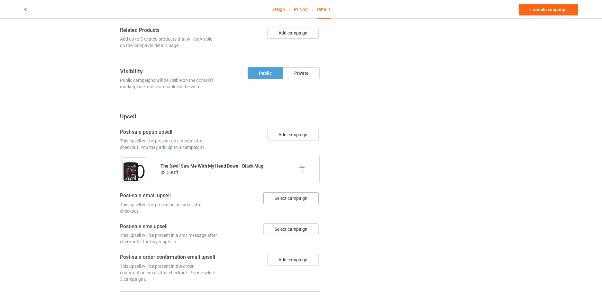
click at [297, 198] on div "Select campaign" at bounding box center [291, 198] width 55 height 12
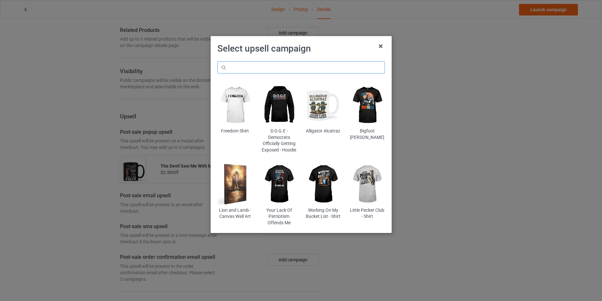
click at [259, 67] on input "text" at bounding box center [302, 67] width 168 height 12
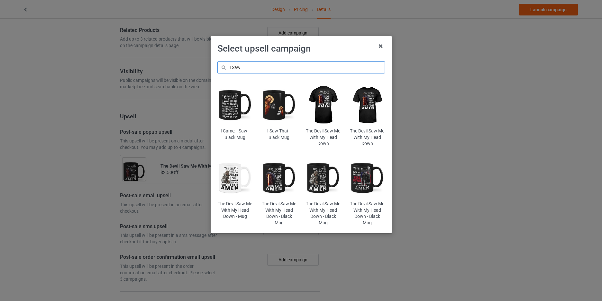
type input "I Saw"
click at [278, 100] on img at bounding box center [279, 105] width 35 height 44
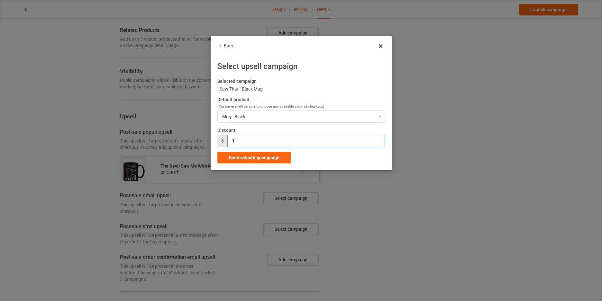
drag, startPoint x: 251, startPoint y: 142, endPoint x: 225, endPoint y: 142, distance: 25.4
click at [225, 142] on div "$ 1" at bounding box center [302, 141] width 168 height 12
paste input "2.50"
type input "2.50"
click at [251, 160] on div "Done selecting campaign" at bounding box center [254, 158] width 73 height 12
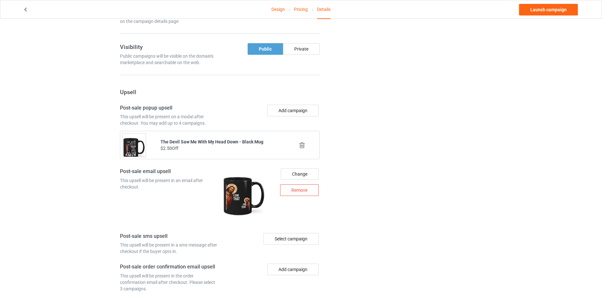
scroll to position [410, 0]
click at [296, 190] on div "Remove" at bounding box center [299, 189] width 39 height 12
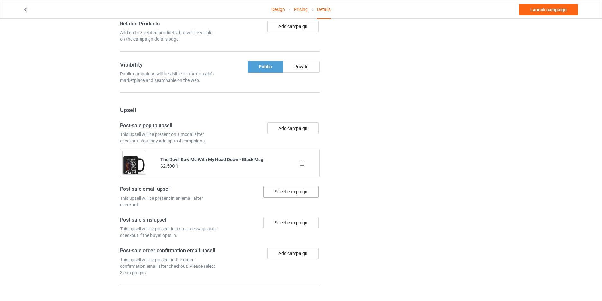
scroll to position [397, 0]
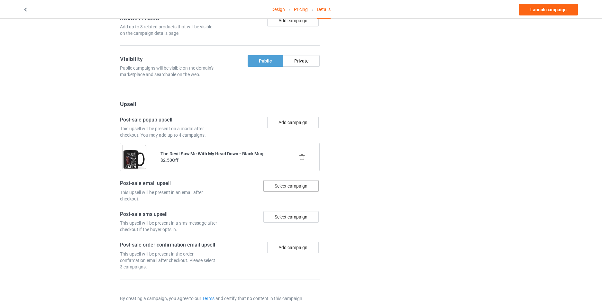
click at [303, 158] on icon at bounding box center [302, 157] width 8 height 7
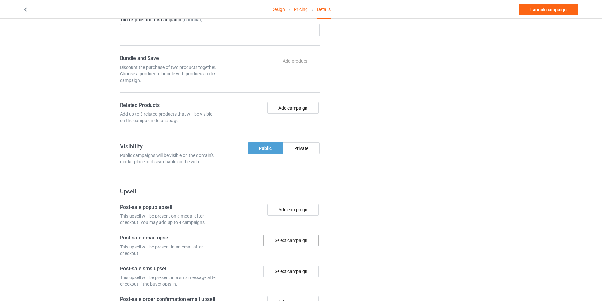
scroll to position [385, 0]
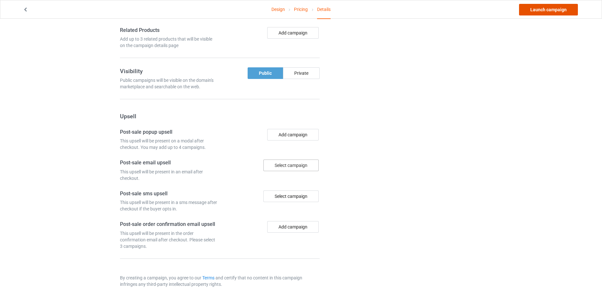
click at [556, 11] on link "Launch campaign" at bounding box center [548, 10] width 59 height 12
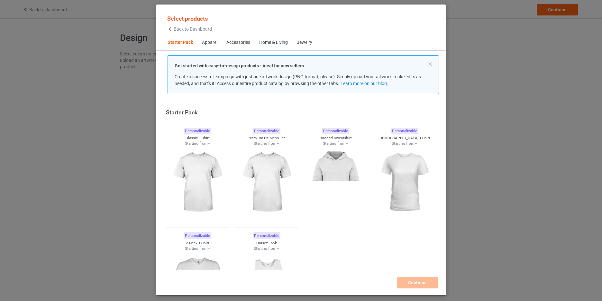
scroll to position [8, 0]
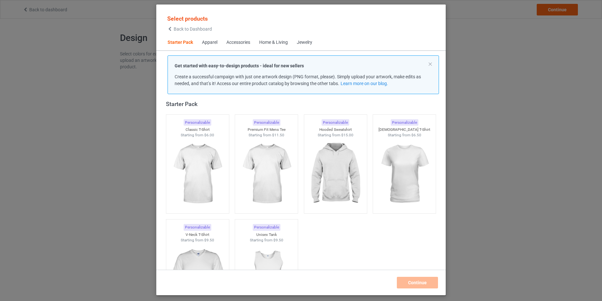
click at [202, 26] on div "Select products Back to Dashboard" at bounding box center [189, 23] width 45 height 16
click at [202, 29] on span "Back to Dashboard" at bounding box center [193, 28] width 38 height 5
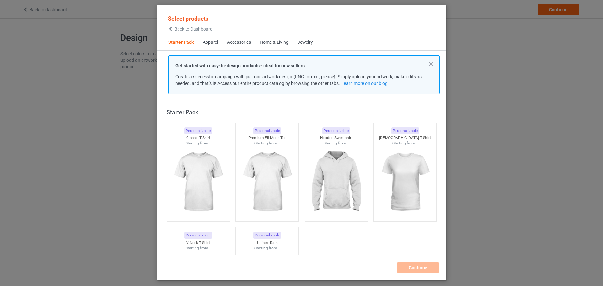
scroll to position [8, 0]
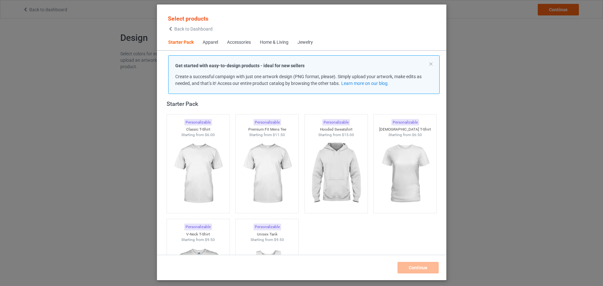
click at [278, 43] on div "Home & Living" at bounding box center [274, 42] width 29 height 6
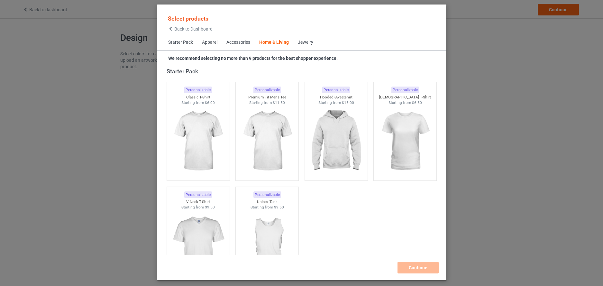
scroll to position [2903, 0]
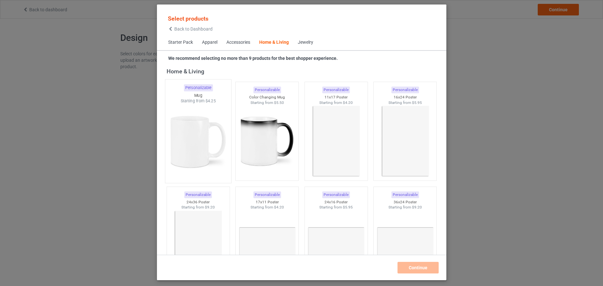
click at [197, 135] on img at bounding box center [198, 142] width 61 height 76
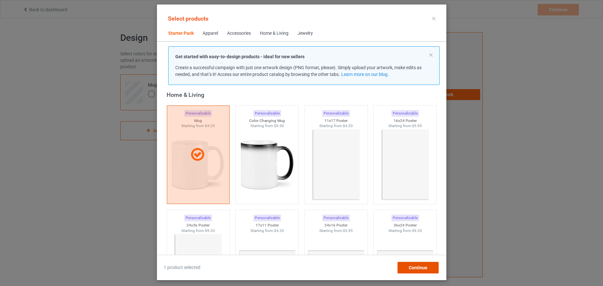
click at [424, 269] on span "Continue" at bounding box center [418, 267] width 19 height 5
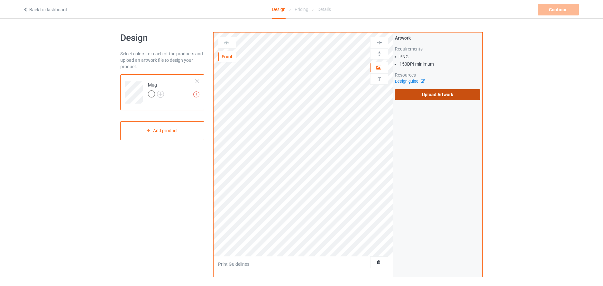
click at [439, 97] on label "Upload Artwork" at bounding box center [437, 94] width 85 height 11
click at [0, 0] on input "Upload Artwork" at bounding box center [0, 0] width 0 height 0
click at [439, 93] on label "Upload Artwork" at bounding box center [437, 94] width 85 height 11
click at [0, 0] on input "Upload Artwork" at bounding box center [0, 0] width 0 height 0
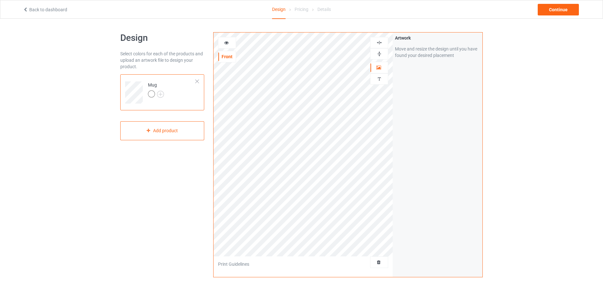
click at [378, 52] on img at bounding box center [380, 54] width 6 height 6
click at [226, 43] on icon at bounding box center [226, 42] width 5 height 5
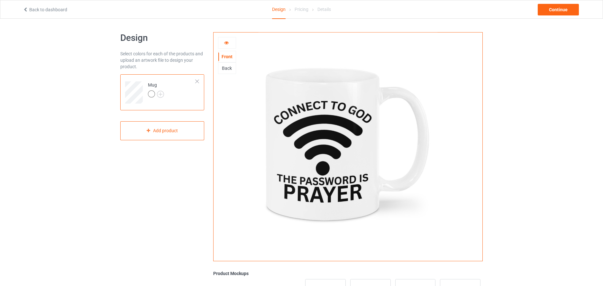
click at [228, 69] on div "Back" at bounding box center [227, 68] width 17 height 6
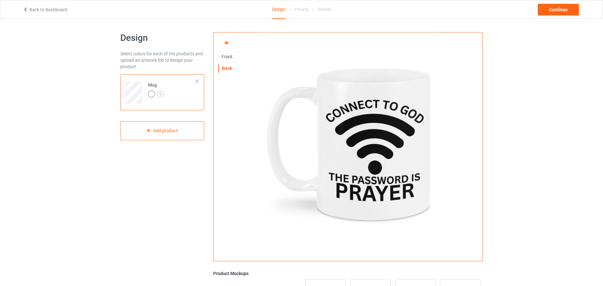
click at [227, 56] on div "Front" at bounding box center [227, 56] width 17 height 6
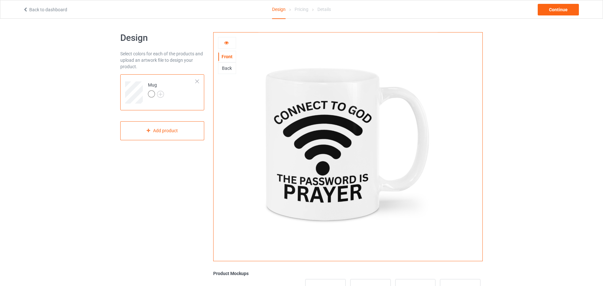
scroll to position [2, 0]
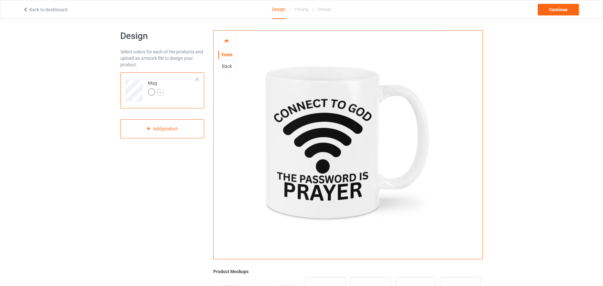
click at [225, 68] on div "Back" at bounding box center [227, 66] width 17 height 6
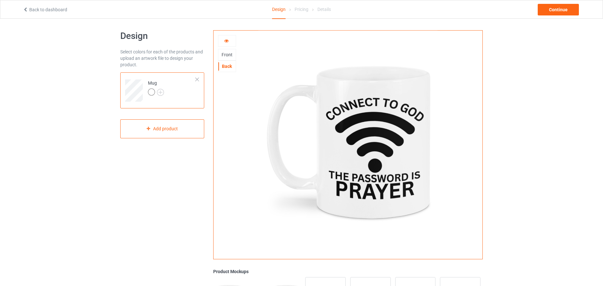
click at [228, 55] on div "Front" at bounding box center [227, 54] width 17 height 6
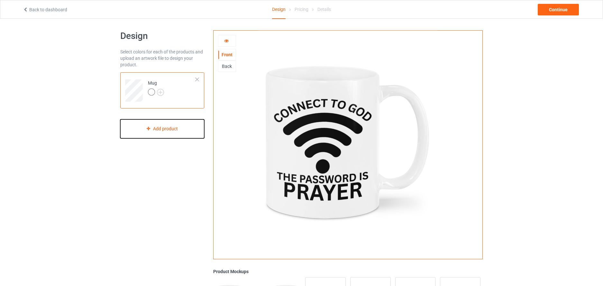
click at [175, 128] on div "Add product" at bounding box center [162, 128] width 84 height 19
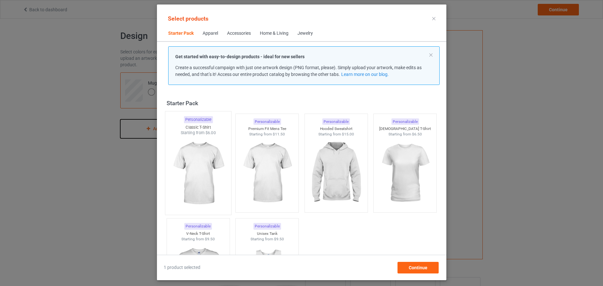
scroll to position [8, 0]
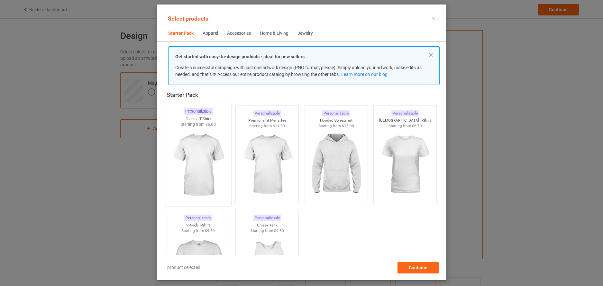
click at [199, 144] on img at bounding box center [198, 165] width 61 height 76
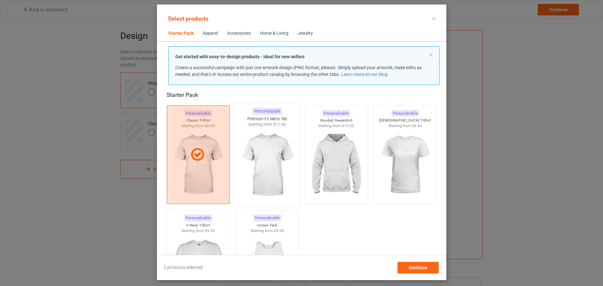
click at [267, 150] on img at bounding box center [267, 165] width 61 height 76
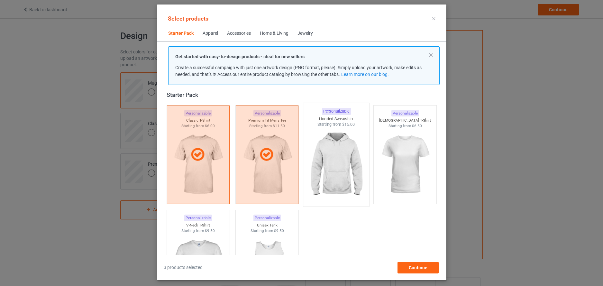
click at [338, 152] on img at bounding box center [336, 165] width 61 height 76
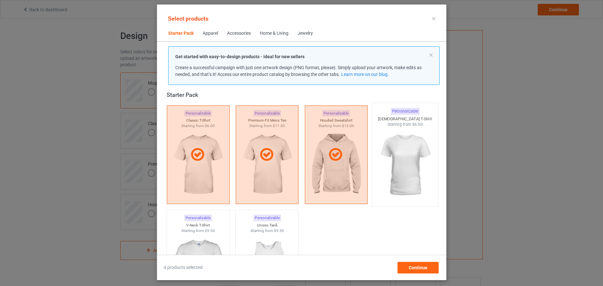
click at [406, 148] on img at bounding box center [405, 165] width 61 height 76
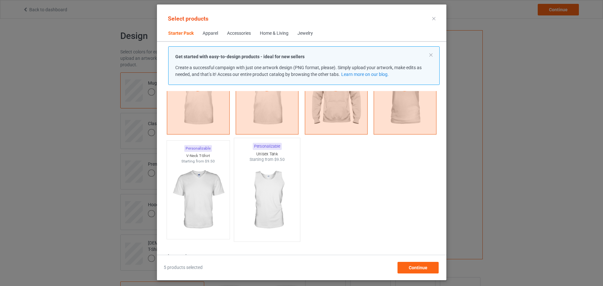
scroll to position [80, 0]
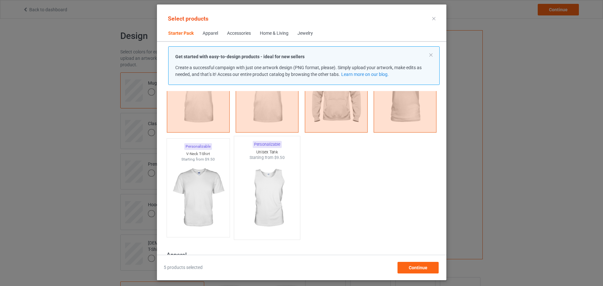
click at [268, 189] on img at bounding box center [267, 199] width 61 height 76
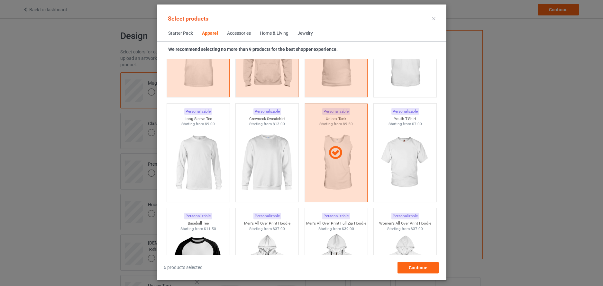
scroll to position [453, 0]
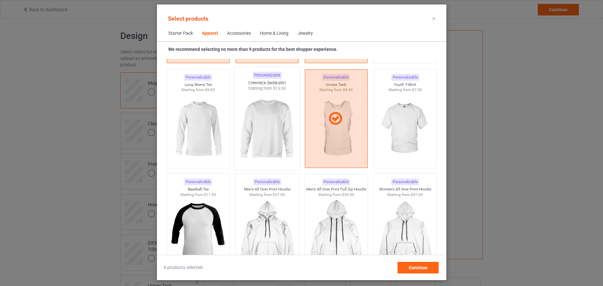
click at [266, 128] on img at bounding box center [267, 129] width 61 height 76
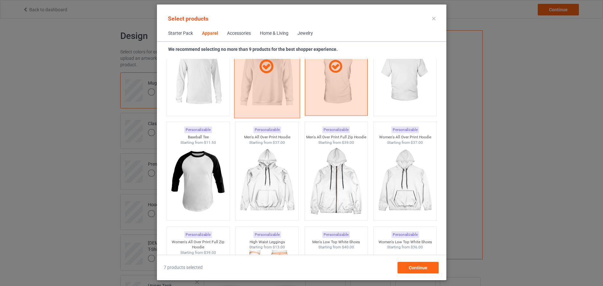
scroll to position [508, 0]
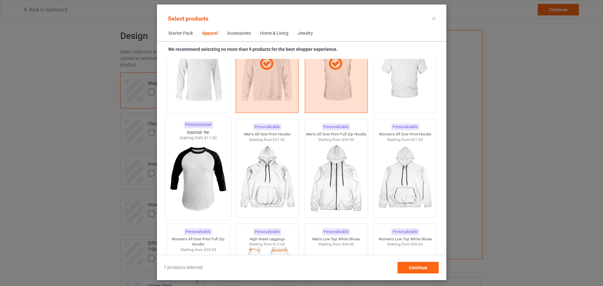
click at [198, 178] on img at bounding box center [198, 179] width 61 height 76
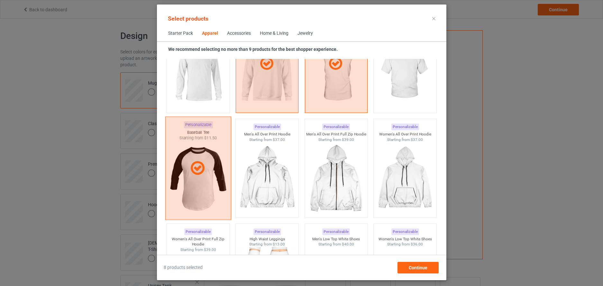
click at [200, 170] on icon at bounding box center [197, 168] width 19 height 16
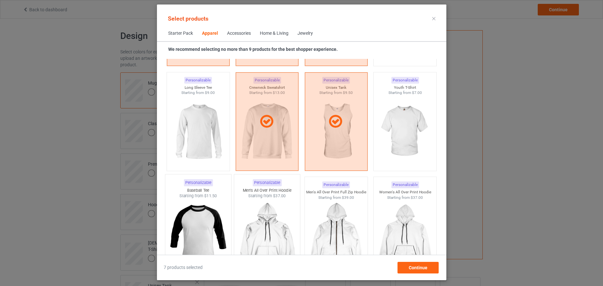
scroll to position [449, 0]
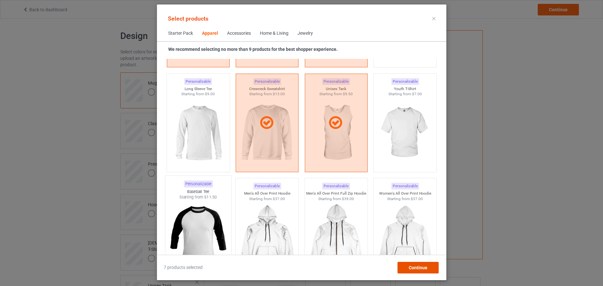
click at [420, 268] on span "Continue" at bounding box center [418, 267] width 19 height 5
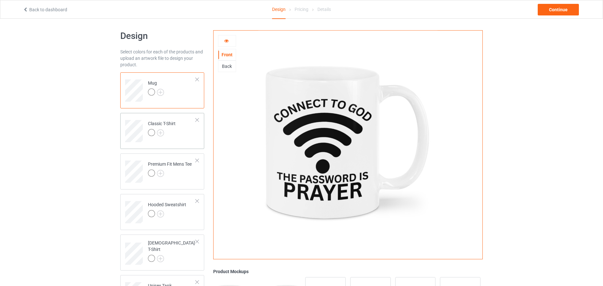
click at [185, 129] on td "Classic T-Shirt" at bounding box center [172, 129] width 55 height 27
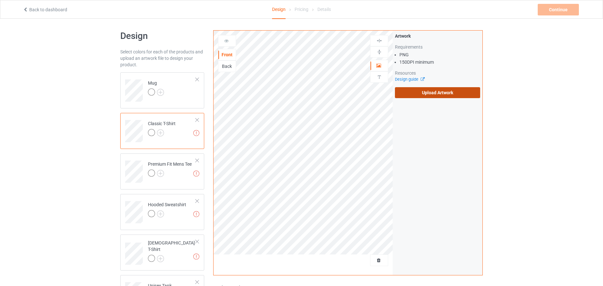
click at [438, 92] on label "Upload Artwork" at bounding box center [437, 92] width 85 height 11
click at [0, 0] on input "Upload Artwork" at bounding box center [0, 0] width 0 height 0
click at [438, 92] on label "Upload Artwork" at bounding box center [437, 92] width 85 height 11
click at [0, 0] on input "Upload Artwork" at bounding box center [0, 0] width 0 height 0
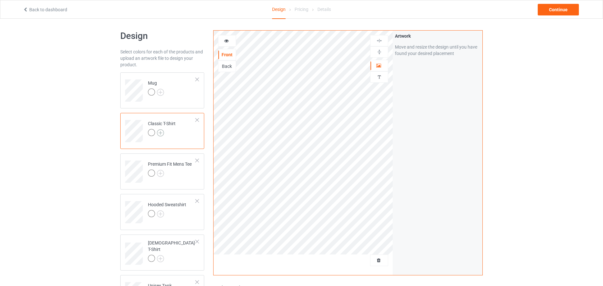
click at [161, 131] on img at bounding box center [160, 132] width 7 height 7
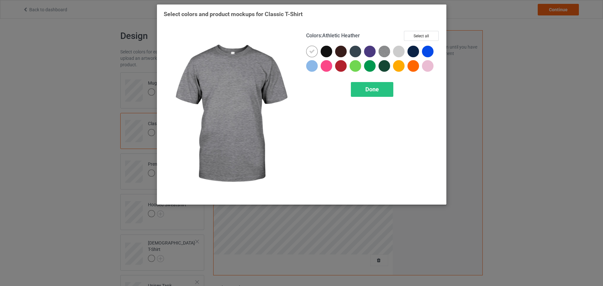
click at [383, 48] on img at bounding box center [385, 52] width 12 height 12
click at [383, 49] on icon at bounding box center [385, 52] width 6 height 6
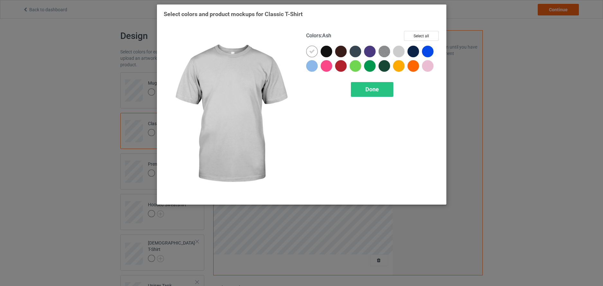
click at [401, 51] on div at bounding box center [399, 52] width 12 height 12
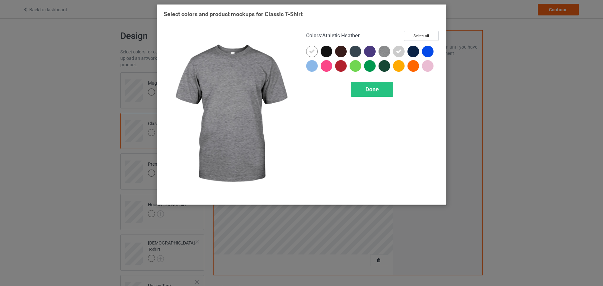
click at [385, 50] on img at bounding box center [385, 52] width 12 height 12
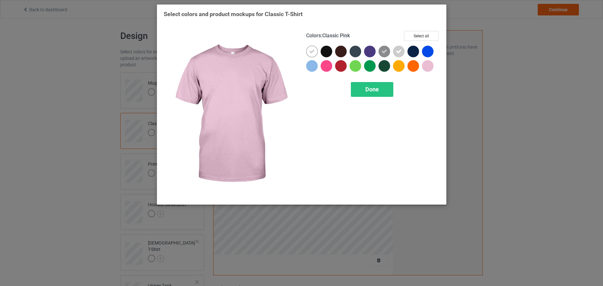
drag, startPoint x: 429, startPoint y: 65, endPoint x: 419, endPoint y: 68, distance: 10.0
click at [428, 67] on div at bounding box center [428, 66] width 12 height 12
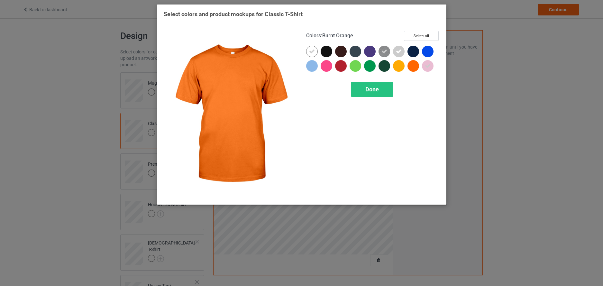
drag, startPoint x: 416, startPoint y: 67, endPoint x: 405, endPoint y: 68, distance: 11.0
click at [416, 67] on div at bounding box center [414, 66] width 12 height 12
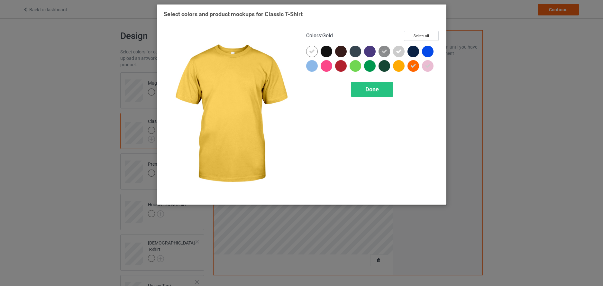
drag, startPoint x: 401, startPoint y: 67, endPoint x: 395, endPoint y: 74, distance: 9.6
click at [401, 67] on div at bounding box center [399, 66] width 12 height 12
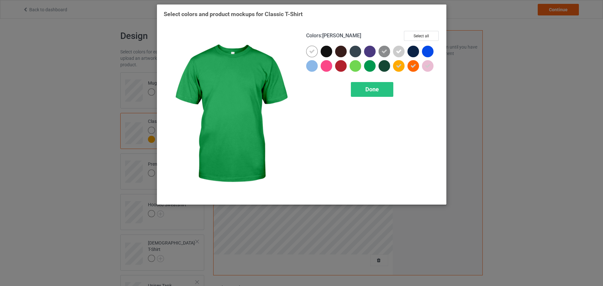
drag, startPoint x: 370, startPoint y: 67, endPoint x: 359, endPoint y: 69, distance: 11.1
click at [370, 67] on div at bounding box center [370, 66] width 12 height 12
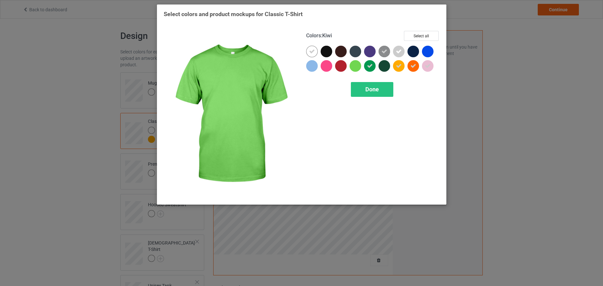
drag, startPoint x: 355, startPoint y: 67, endPoint x: 349, endPoint y: 70, distance: 6.9
click at [355, 67] on div at bounding box center [356, 66] width 12 height 12
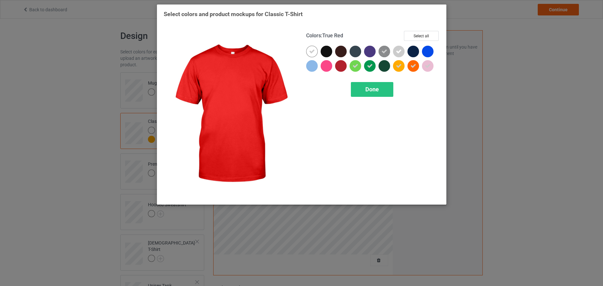
click at [342, 68] on div at bounding box center [341, 66] width 12 height 12
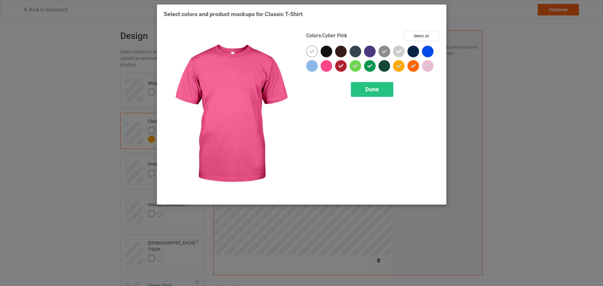
drag, startPoint x: 329, startPoint y: 67, endPoint x: 317, endPoint y: 67, distance: 12.2
click at [329, 67] on div at bounding box center [327, 66] width 12 height 12
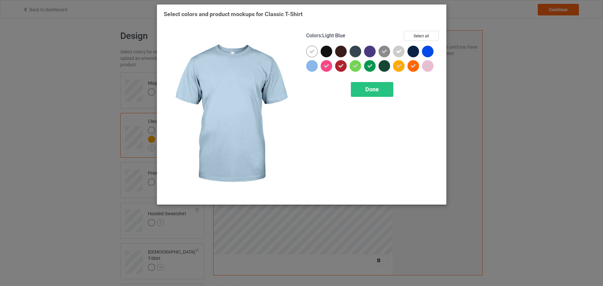
click at [310, 66] on div at bounding box center [312, 66] width 12 height 12
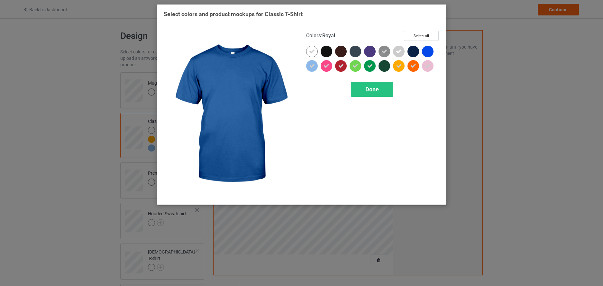
click at [431, 50] on div at bounding box center [428, 52] width 12 height 12
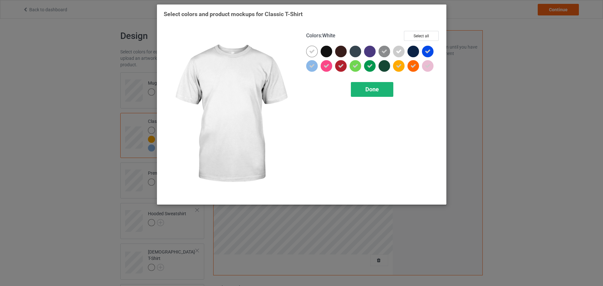
click at [363, 91] on div "Done" at bounding box center [372, 89] width 42 height 15
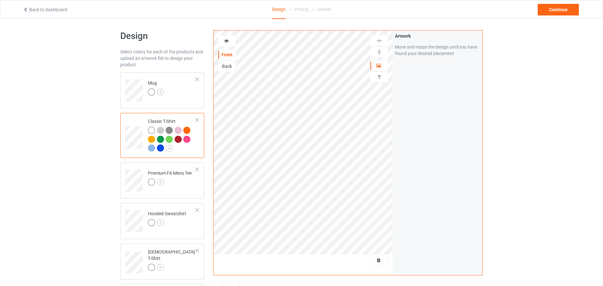
click at [226, 40] on icon at bounding box center [226, 40] width 5 height 5
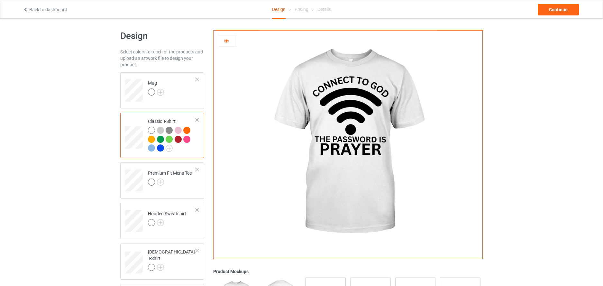
click at [160, 149] on div at bounding box center [160, 148] width 7 height 7
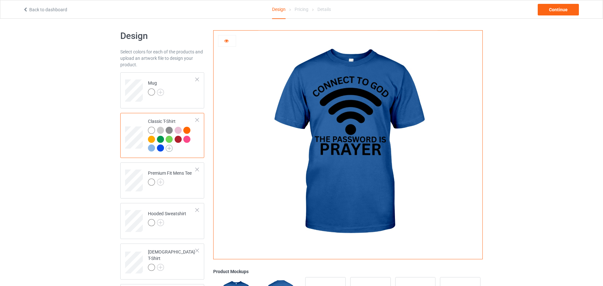
click at [169, 148] on img at bounding box center [169, 148] width 7 height 7
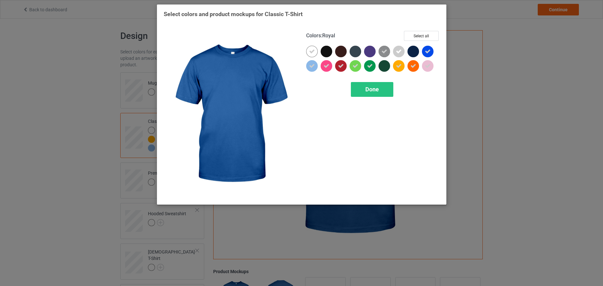
click at [431, 49] on icon at bounding box center [428, 52] width 6 height 6
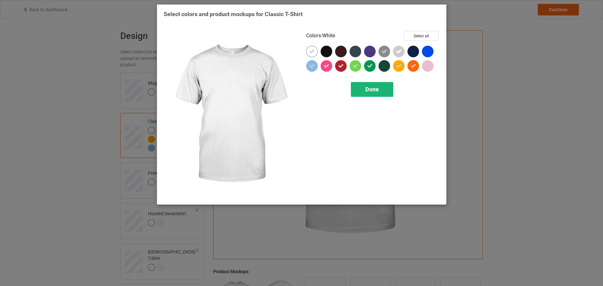
click at [371, 93] on div "Done" at bounding box center [372, 89] width 42 height 15
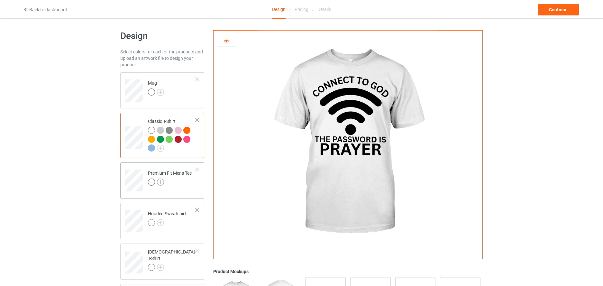
click at [162, 182] on img at bounding box center [160, 182] width 7 height 7
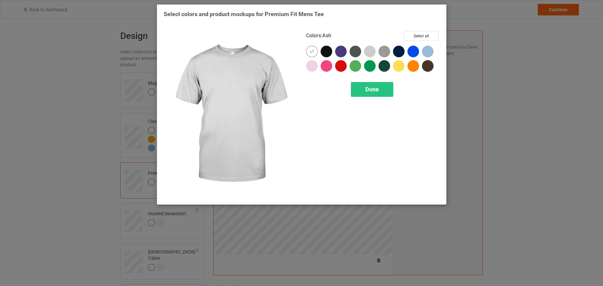
click at [370, 51] on div at bounding box center [370, 52] width 12 height 12
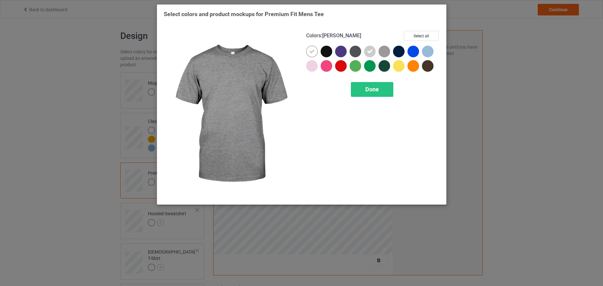
click at [382, 52] on img at bounding box center [385, 52] width 12 height 12
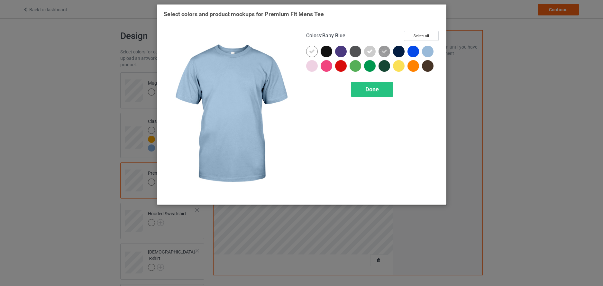
click at [430, 52] on div at bounding box center [428, 52] width 12 height 12
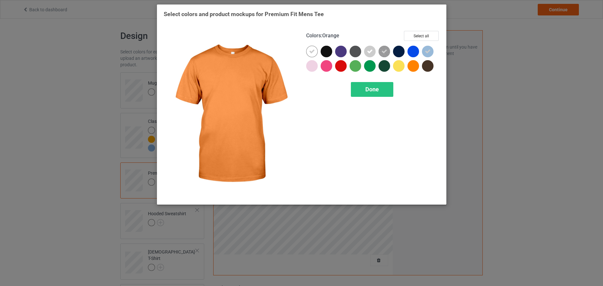
click at [414, 69] on div at bounding box center [414, 66] width 12 height 12
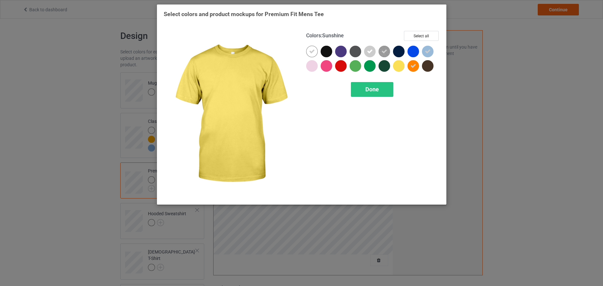
click at [401, 69] on div at bounding box center [399, 66] width 12 height 12
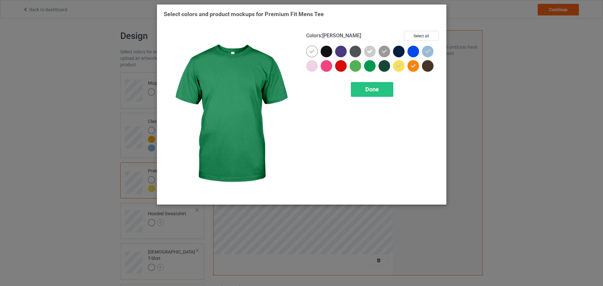
click at [368, 68] on div at bounding box center [370, 66] width 12 height 12
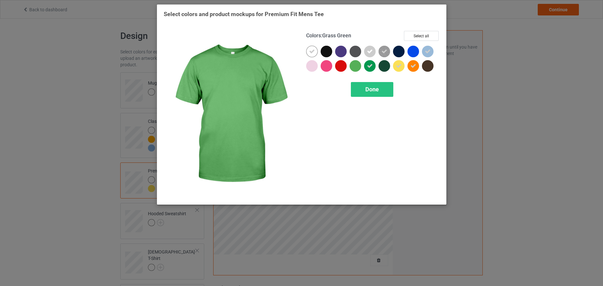
drag, startPoint x: 360, startPoint y: 68, endPoint x: 353, endPoint y: 70, distance: 6.9
click at [359, 68] on div at bounding box center [356, 66] width 12 height 12
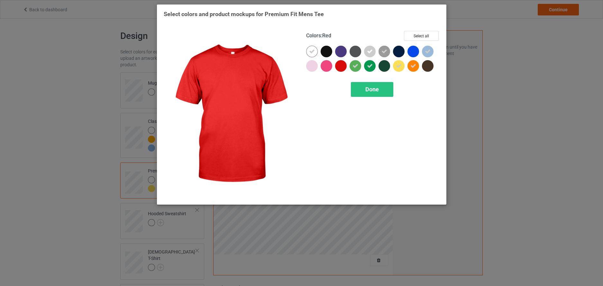
drag, startPoint x: 342, startPoint y: 69, endPoint x: 331, endPoint y: 69, distance: 10.9
click at [341, 69] on div at bounding box center [341, 66] width 12 height 12
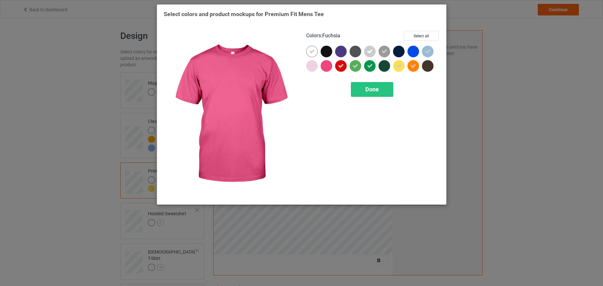
drag, startPoint x: 327, startPoint y: 69, endPoint x: 314, endPoint y: 69, distance: 12.2
click at [326, 69] on div at bounding box center [327, 66] width 12 height 12
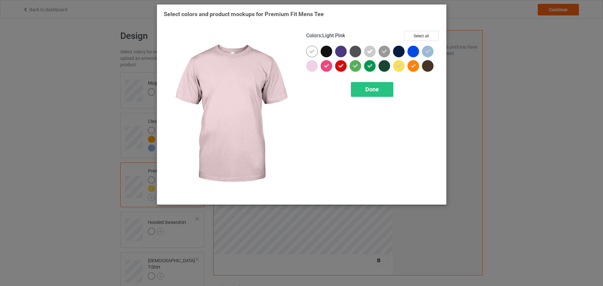
click at [312, 69] on div at bounding box center [312, 66] width 12 height 12
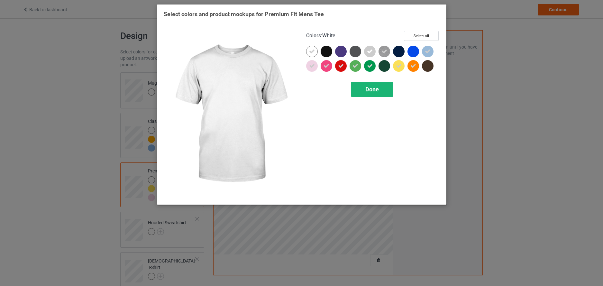
click at [364, 89] on div "Done" at bounding box center [372, 89] width 42 height 15
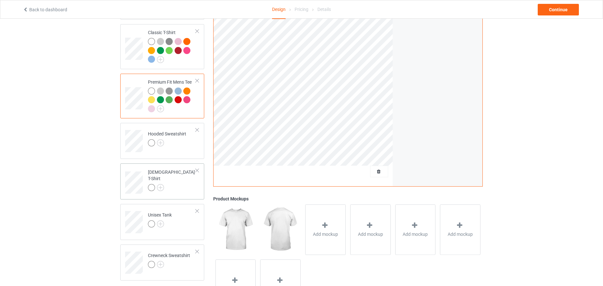
scroll to position [93, 0]
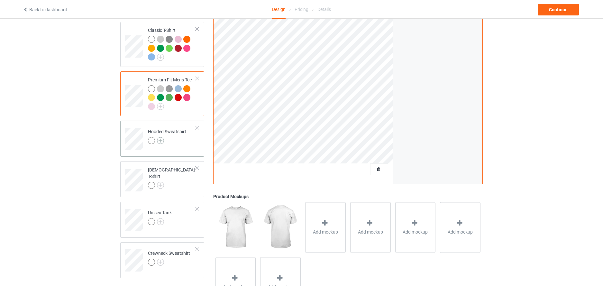
click at [162, 142] on img at bounding box center [160, 140] width 7 height 7
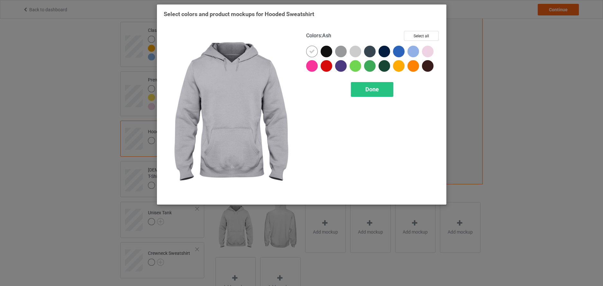
click at [356, 49] on div at bounding box center [356, 52] width 12 height 12
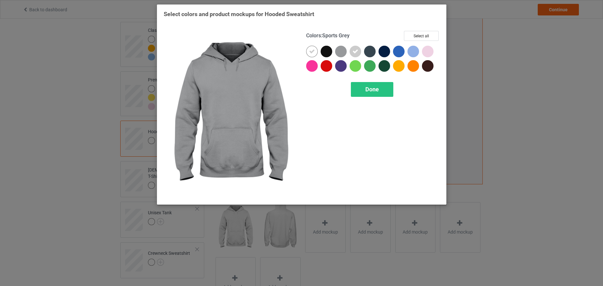
click at [342, 50] on div at bounding box center [341, 52] width 12 height 12
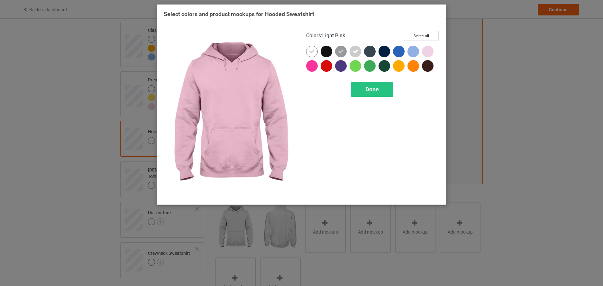
drag, startPoint x: 430, startPoint y: 50, endPoint x: 419, endPoint y: 51, distance: 11.0
click at [430, 50] on div at bounding box center [428, 52] width 12 height 12
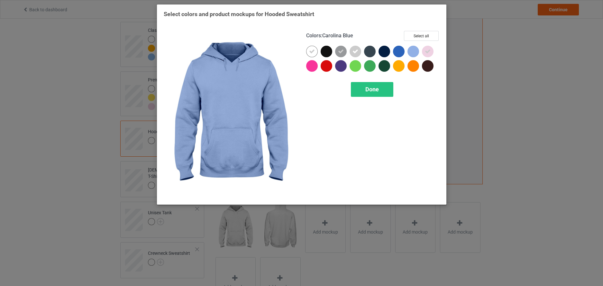
drag, startPoint x: 414, startPoint y: 50, endPoint x: 418, endPoint y: 68, distance: 19.3
click at [414, 50] on div at bounding box center [414, 52] width 12 height 12
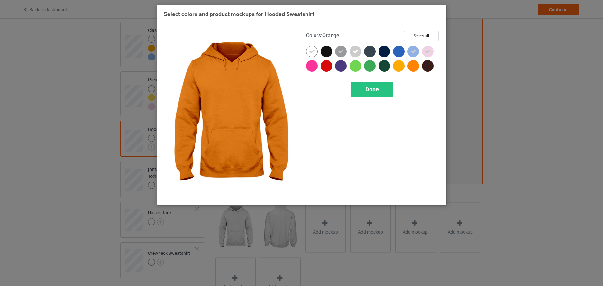
drag, startPoint x: 413, startPoint y: 68, endPoint x: 401, endPoint y: 70, distance: 11.7
click at [413, 68] on div at bounding box center [414, 66] width 12 height 12
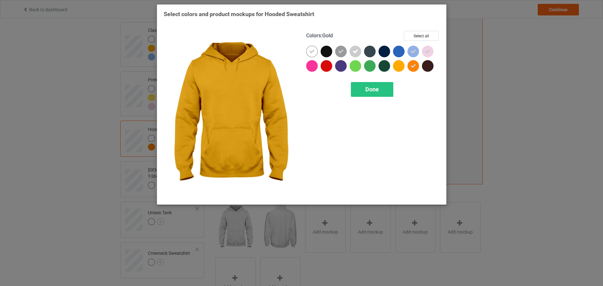
drag, startPoint x: 398, startPoint y: 68, endPoint x: 383, endPoint y: 78, distance: 17.9
click at [398, 68] on div at bounding box center [399, 66] width 12 height 12
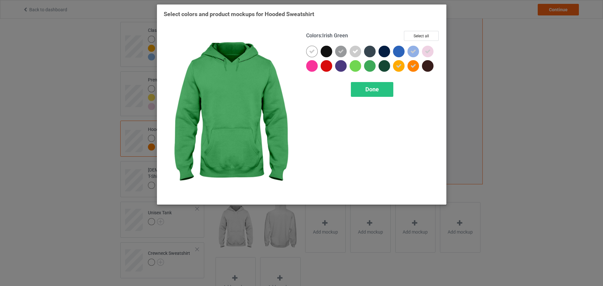
drag, startPoint x: 369, startPoint y: 68, endPoint x: 358, endPoint y: 68, distance: 11.6
click at [368, 68] on div at bounding box center [370, 66] width 12 height 12
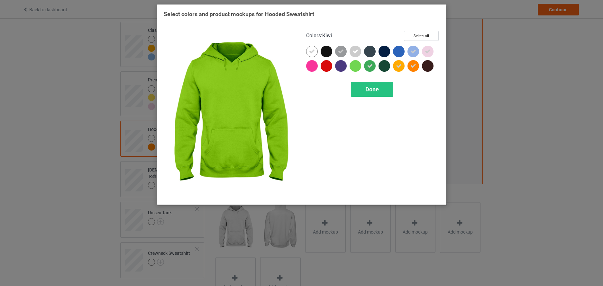
drag, startPoint x: 356, startPoint y: 68, endPoint x: 353, endPoint y: 71, distance: 4.3
click at [356, 68] on div at bounding box center [356, 66] width 12 height 12
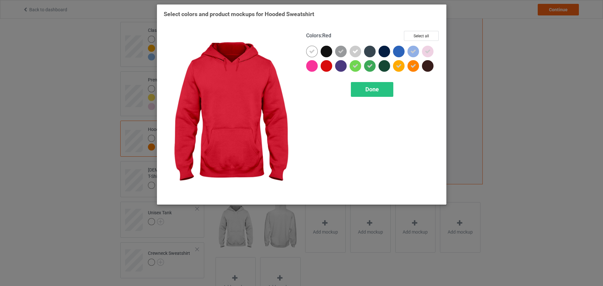
click at [327, 67] on div at bounding box center [327, 66] width 12 height 12
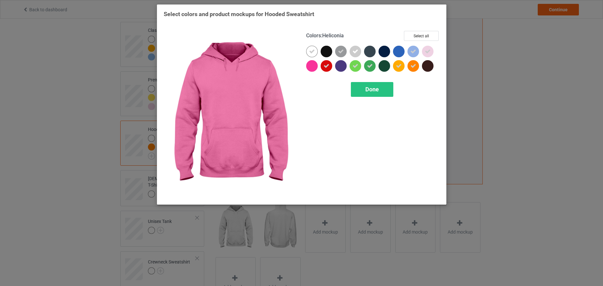
drag, startPoint x: 312, startPoint y: 68, endPoint x: 312, endPoint y: 74, distance: 5.8
click at [312, 68] on div at bounding box center [312, 66] width 12 height 12
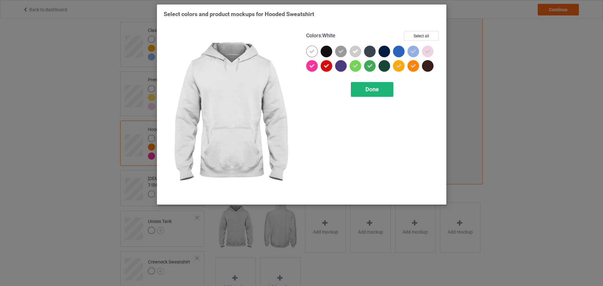
click at [371, 91] on span "Done" at bounding box center [373, 89] width 14 height 7
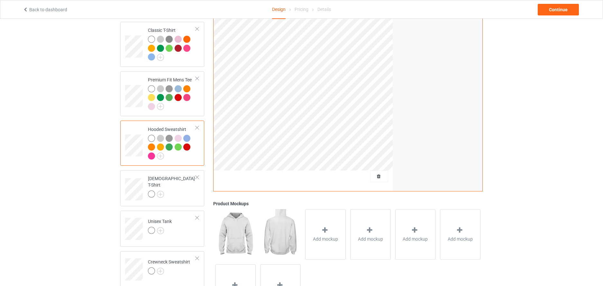
scroll to position [138, 0]
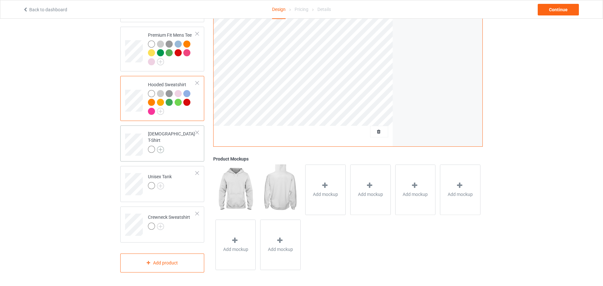
click at [162, 146] on img at bounding box center [160, 149] width 7 height 7
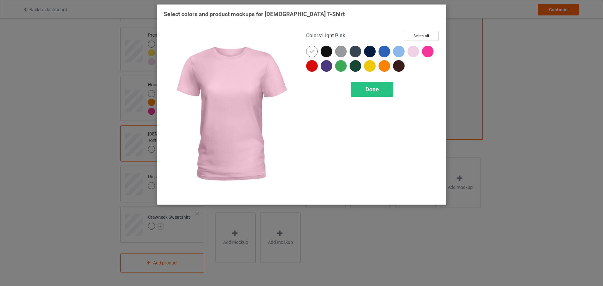
click at [414, 51] on div at bounding box center [414, 52] width 12 height 12
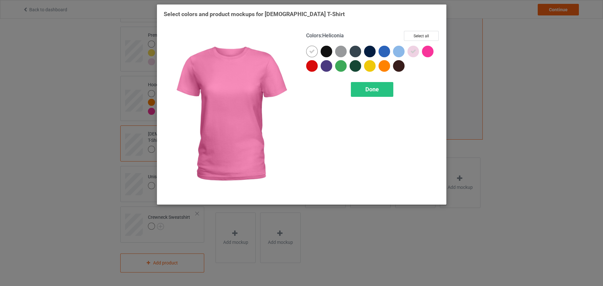
click at [429, 52] on div at bounding box center [428, 52] width 12 height 12
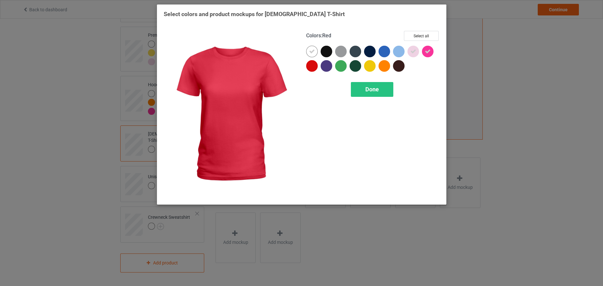
click at [309, 66] on div at bounding box center [312, 66] width 12 height 12
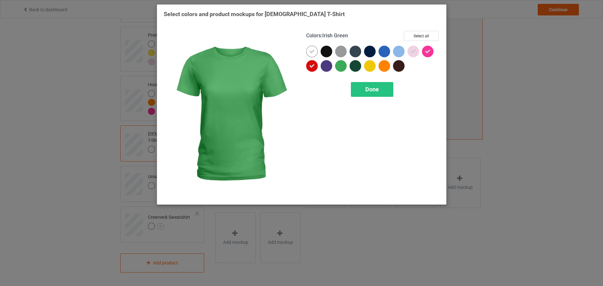
click at [341, 66] on div at bounding box center [341, 66] width 12 height 12
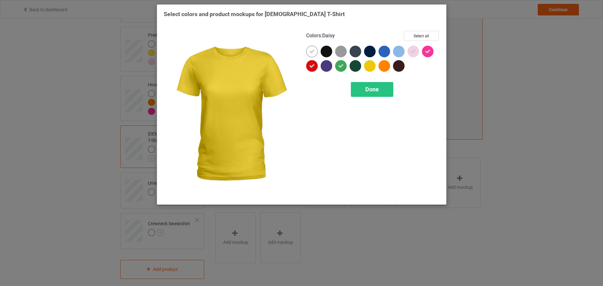
click at [372, 70] on div at bounding box center [370, 66] width 12 height 12
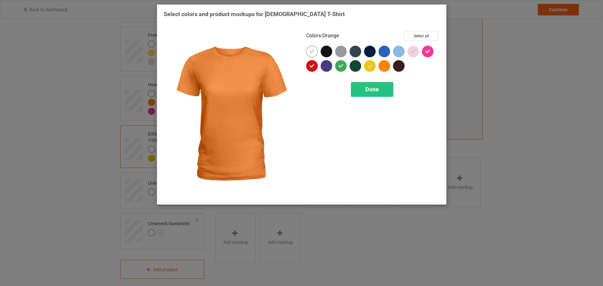
click at [386, 70] on div at bounding box center [385, 66] width 12 height 12
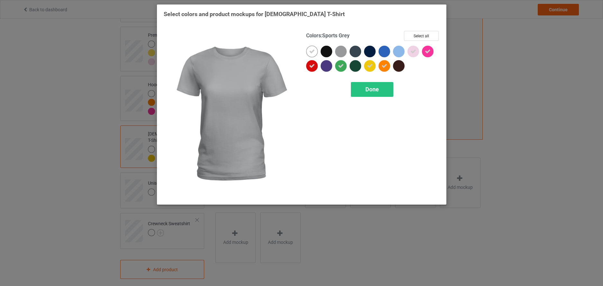
click at [340, 50] on div at bounding box center [341, 52] width 12 height 12
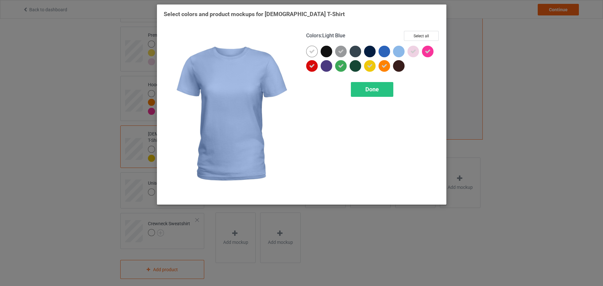
click at [401, 50] on div at bounding box center [399, 52] width 12 height 12
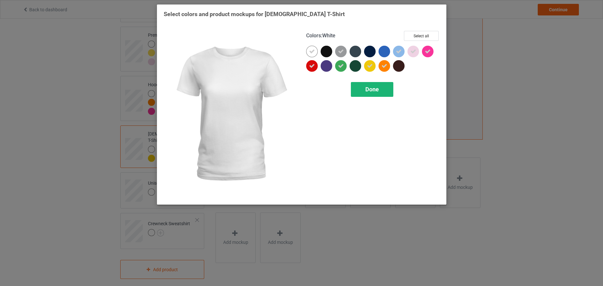
click at [357, 91] on div "Done" at bounding box center [372, 89] width 42 height 15
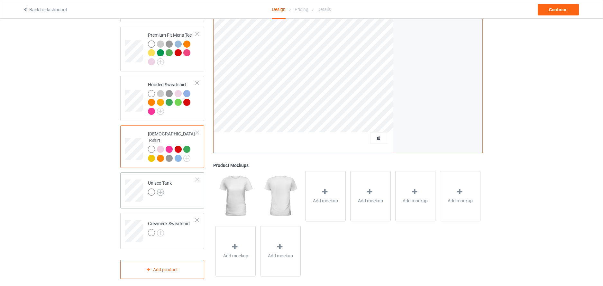
click at [162, 189] on img at bounding box center [160, 192] width 7 height 7
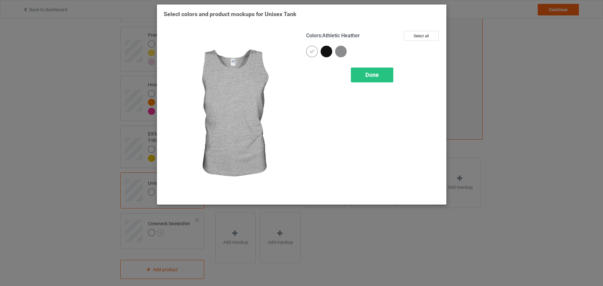
click at [344, 51] on img at bounding box center [341, 52] width 12 height 12
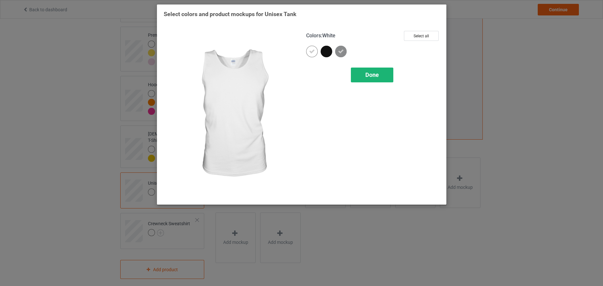
click at [368, 77] on span "Done" at bounding box center [373, 74] width 14 height 7
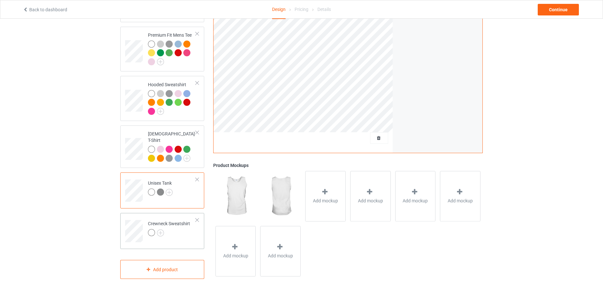
click at [192, 229] on td "Crewneck Sweatshirt" at bounding box center [172, 229] width 55 height 27
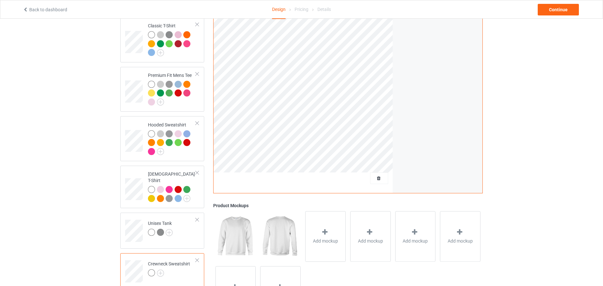
scroll to position [138, 0]
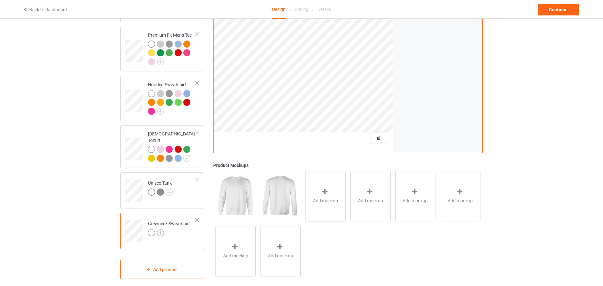
click at [162, 229] on img at bounding box center [160, 232] width 7 height 7
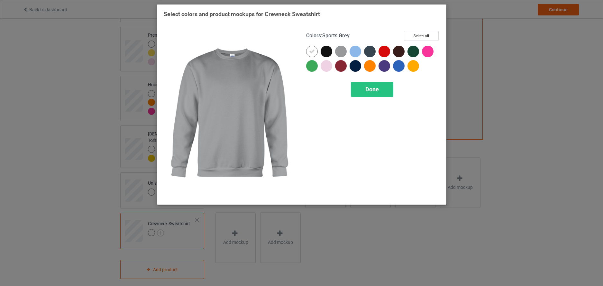
click at [344, 49] on div at bounding box center [341, 52] width 12 height 12
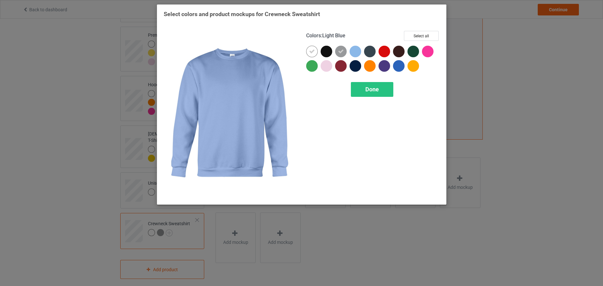
click at [357, 48] on div at bounding box center [356, 52] width 12 height 12
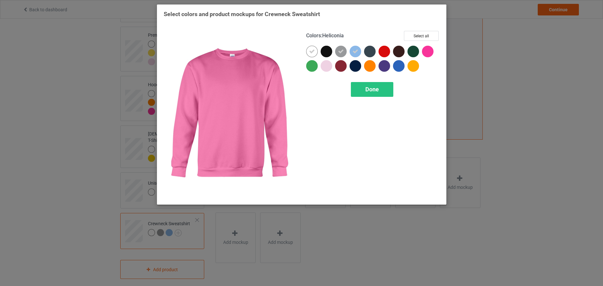
click at [429, 51] on div at bounding box center [428, 52] width 12 height 12
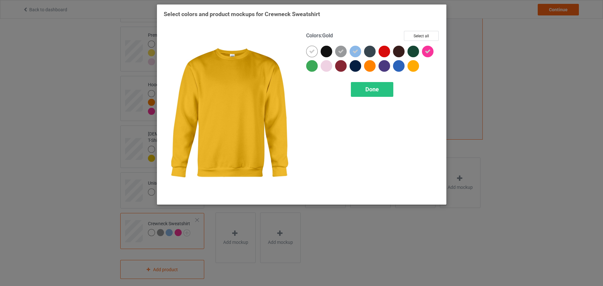
drag, startPoint x: 415, startPoint y: 67, endPoint x: 403, endPoint y: 69, distance: 12.7
click at [415, 67] on div at bounding box center [414, 66] width 12 height 12
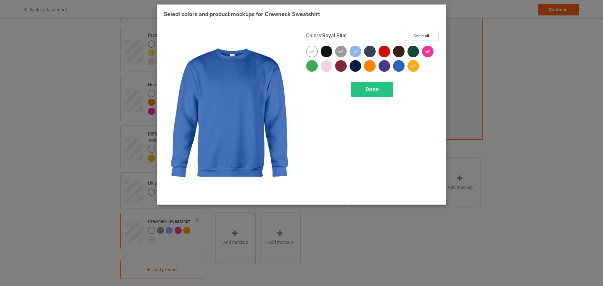
click at [400, 69] on div at bounding box center [399, 66] width 12 height 12
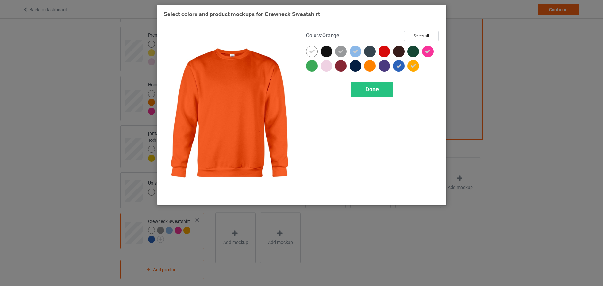
drag, startPoint x: 370, startPoint y: 66, endPoint x: 366, endPoint y: 71, distance: 6.7
click at [370, 67] on div at bounding box center [370, 66] width 12 height 12
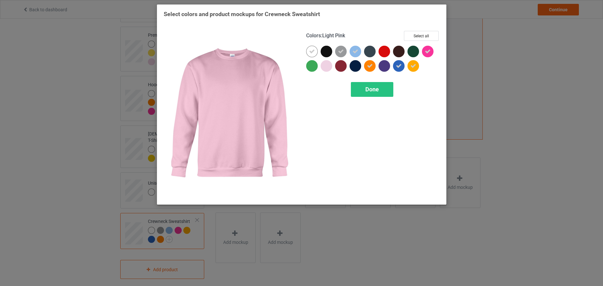
click at [327, 67] on div at bounding box center [327, 66] width 12 height 12
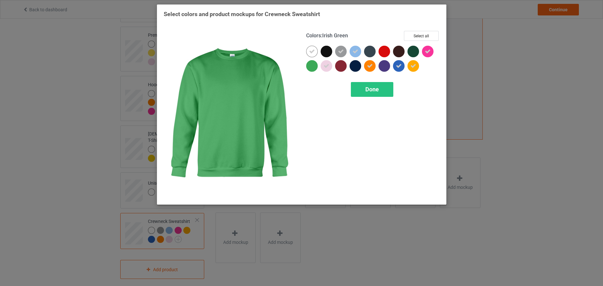
drag, startPoint x: 314, startPoint y: 68, endPoint x: 307, endPoint y: 69, distance: 6.6
click at [314, 68] on div at bounding box center [312, 66] width 12 height 12
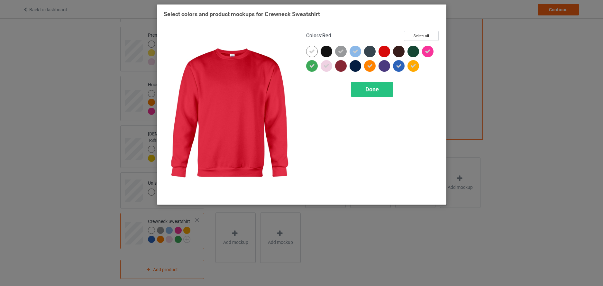
click at [385, 50] on div at bounding box center [385, 52] width 12 height 12
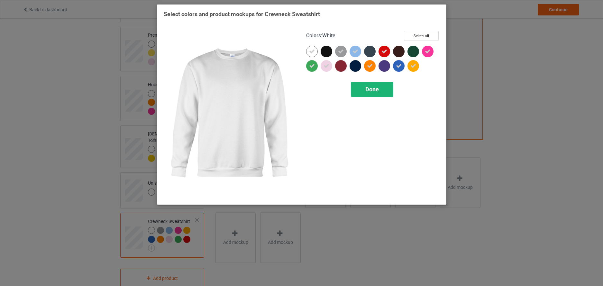
click at [368, 90] on span "Done" at bounding box center [373, 89] width 14 height 7
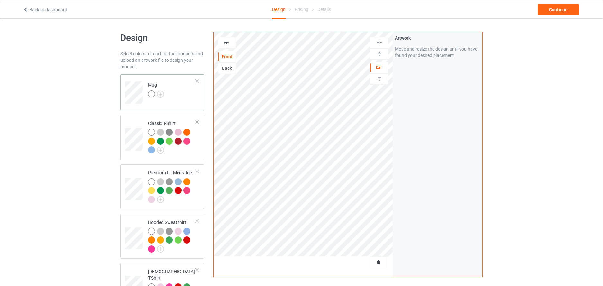
scroll to position [0, 0]
click at [182, 105] on div "Mug" at bounding box center [162, 92] width 84 height 36
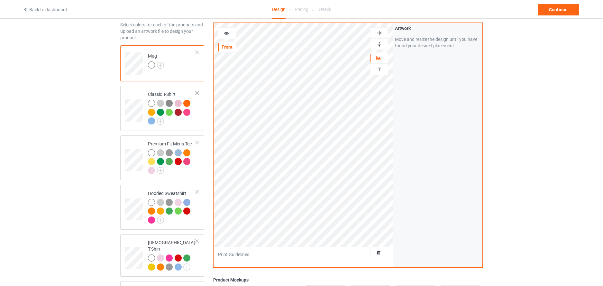
scroll to position [146, 0]
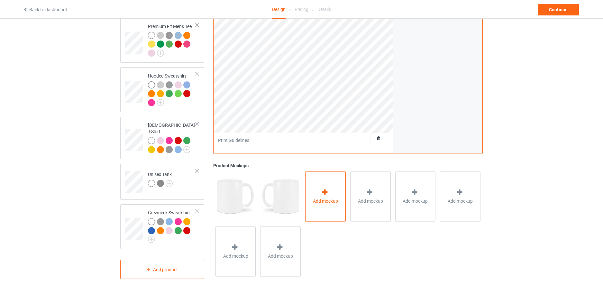
click at [322, 189] on icon at bounding box center [325, 192] width 8 height 7
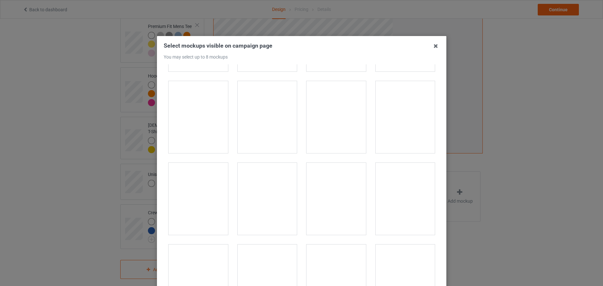
scroll to position [1138, 0]
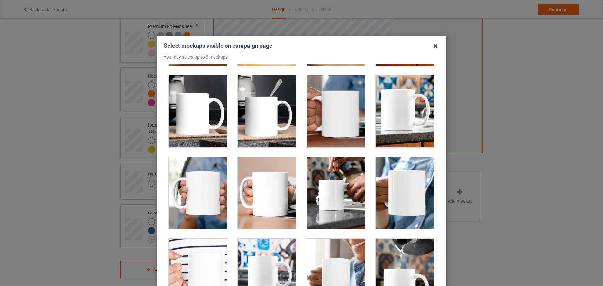
click at [398, 120] on div at bounding box center [406, 111] width 60 height 72
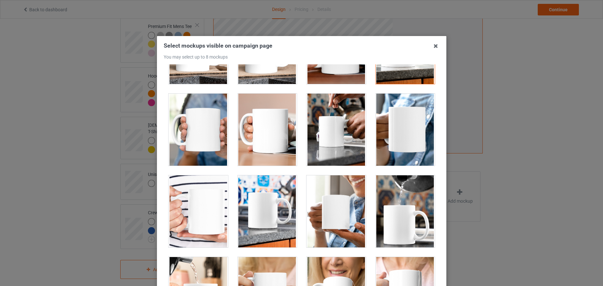
click at [264, 222] on div at bounding box center [268, 211] width 60 height 72
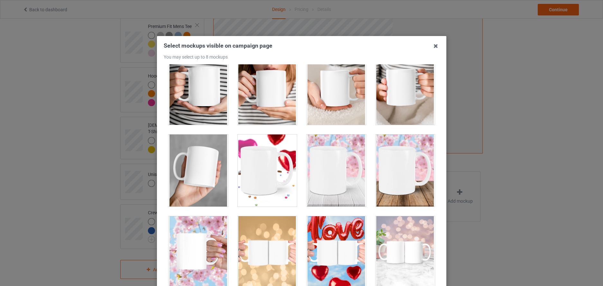
scroll to position [73, 0]
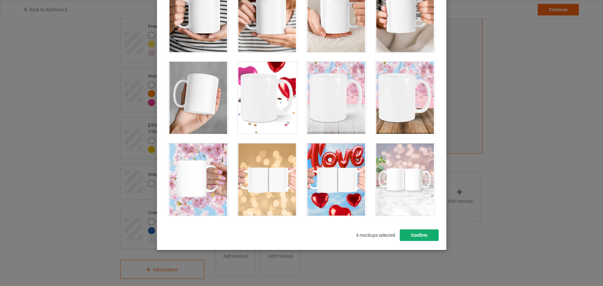
click at [422, 237] on button "Confirm" at bounding box center [419, 235] width 39 height 12
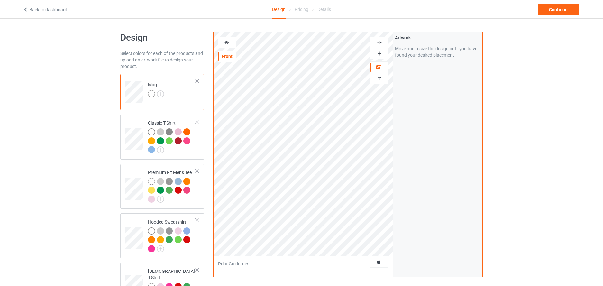
scroll to position [0, 0]
click at [559, 6] on div "Continue" at bounding box center [558, 10] width 41 height 12
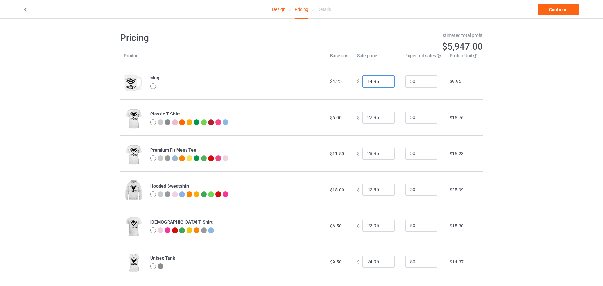
drag, startPoint x: 376, startPoint y: 80, endPoint x: 349, endPoint y: 78, distance: 26.4
click at [349, 78] on tr "Mug $4.25 $ 14.95 50 $9.95" at bounding box center [301, 81] width 363 height 36
type input "22.99"
click at [531, 96] on div "Design Pricing Details Continue Pricing Estimated total profit $6,321.00 Produc…" at bounding box center [301, 174] width 603 height 311
drag, startPoint x: 368, startPoint y: 153, endPoint x: 360, endPoint y: 152, distance: 8.1
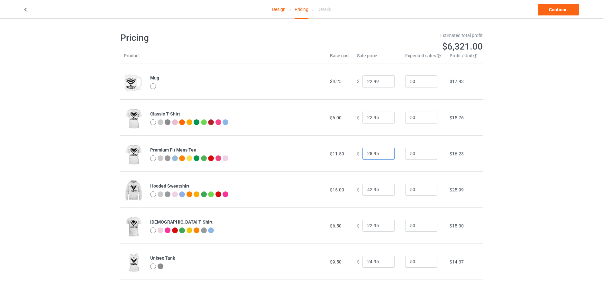
click at [363, 152] on input "28.95" at bounding box center [379, 154] width 32 height 12
type input "32.95"
click at [532, 159] on div "Design Pricing Details Continue Pricing Estimated total profit $6,507.00 Produc…" at bounding box center [301, 174] width 603 height 311
click at [558, 8] on link "Continue" at bounding box center [558, 10] width 41 height 12
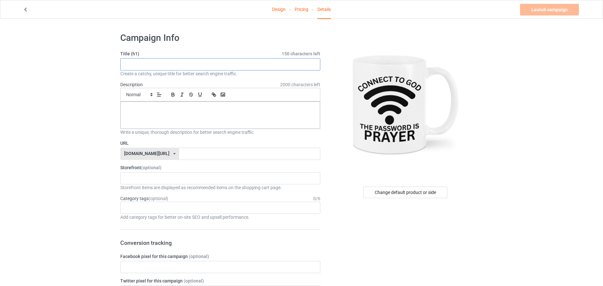
click at [137, 64] on input "text" at bounding box center [220, 64] width 200 height 12
drag, startPoint x: 168, startPoint y: 63, endPoint x: 121, endPoint y: 60, distance: 47.1
click at [121, 60] on input "Connect To [DEMOGRAPHIC_DATA]" at bounding box center [220, 64] width 200 height 12
type input "Connect To [DEMOGRAPHIC_DATA]"
click at [128, 107] on p at bounding box center [220, 109] width 189 height 6
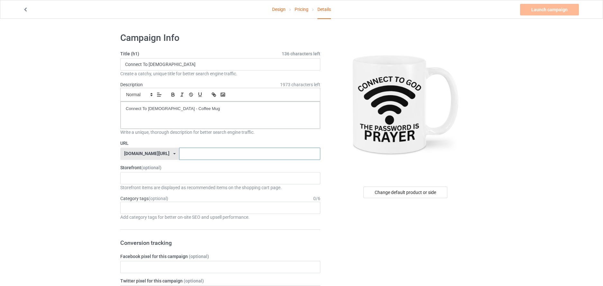
click at [186, 153] on input "text" at bounding box center [249, 154] width 141 height 12
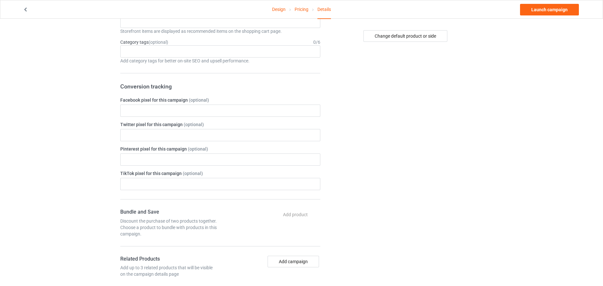
scroll to position [400, 0]
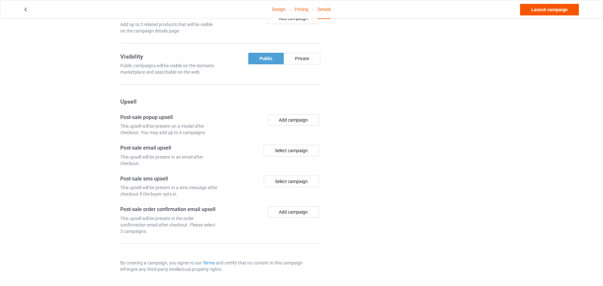
type input "kiujyuehysctgcwm"
click at [549, 8] on link "Launch campaign" at bounding box center [549, 10] width 59 height 12
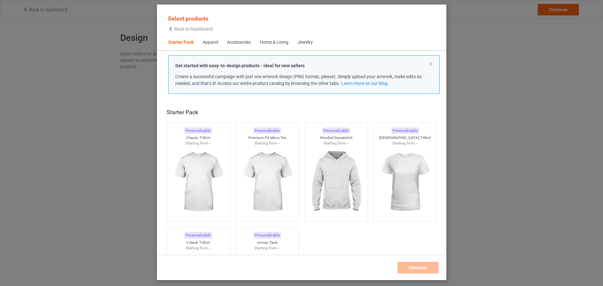
scroll to position [8, 0]
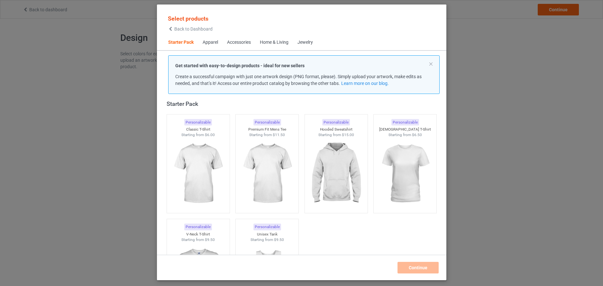
click at [185, 28] on span "Back to Dashboard" at bounding box center [193, 28] width 38 height 5
